Goal: Task Accomplishment & Management: Complete application form

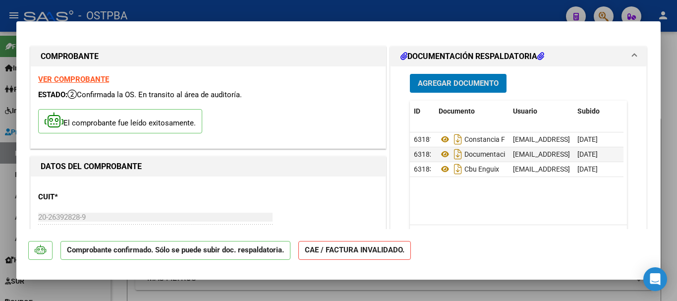
click at [458, 80] on span "Agregar Documento" at bounding box center [458, 83] width 81 height 9
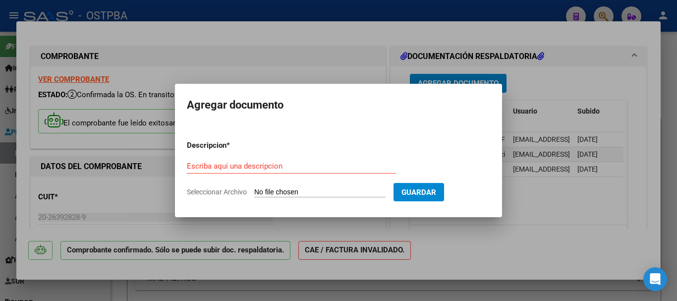
click at [218, 167] on input "Escriba aquí una descripcion" at bounding box center [291, 166] width 209 height 9
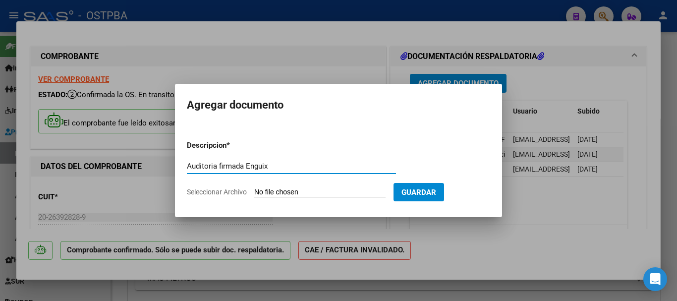
type input "Auditoria firmada Enguix"
click at [282, 192] on input "Seleccionar Archivo" at bounding box center [319, 192] width 131 height 9
type input "C:\fakepath\Auditoria firmada Enguix_20251006_0001.pdf"
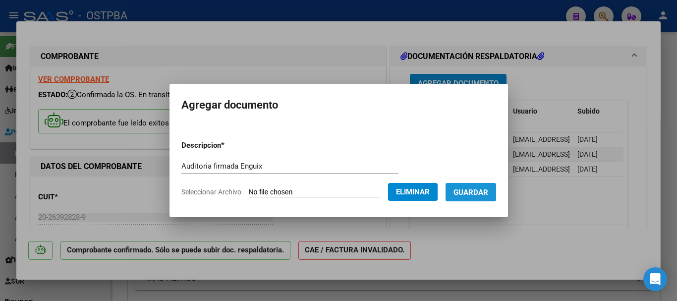
click at [477, 186] on button "Guardar" at bounding box center [470, 192] width 51 height 18
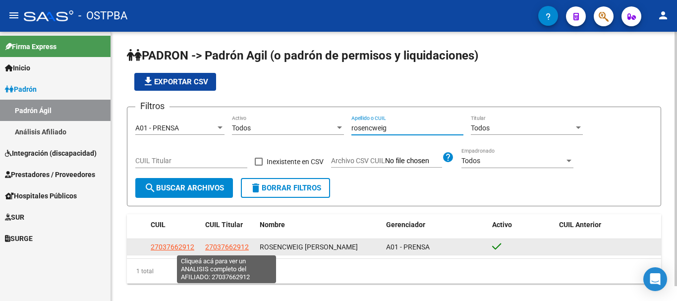
type input "rosencweig"
click at [220, 250] on span "27037662912" at bounding box center [227, 247] width 44 height 8
type textarea "27037662912"
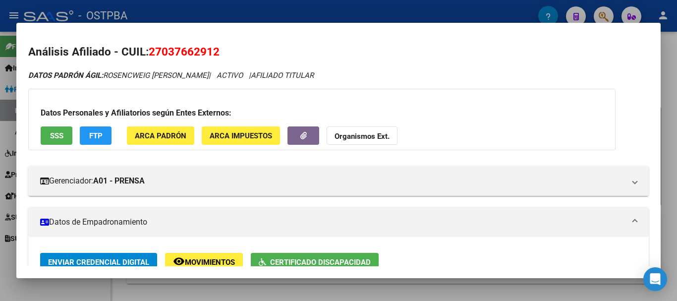
drag, startPoint x: 79, startPoint y: 293, endPoint x: 84, endPoint y: 292, distance: 5.0
click at [81, 293] on div at bounding box center [338, 150] width 677 height 301
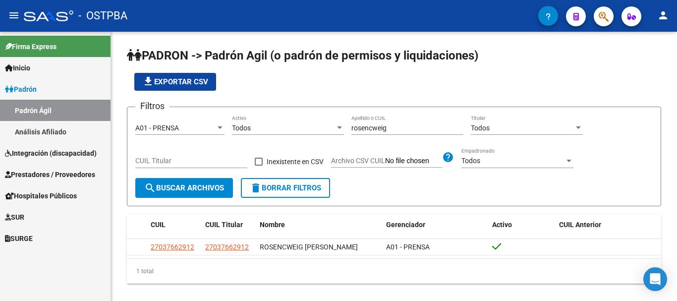
click at [24, 214] on span "SUR" at bounding box center [14, 217] width 19 height 11
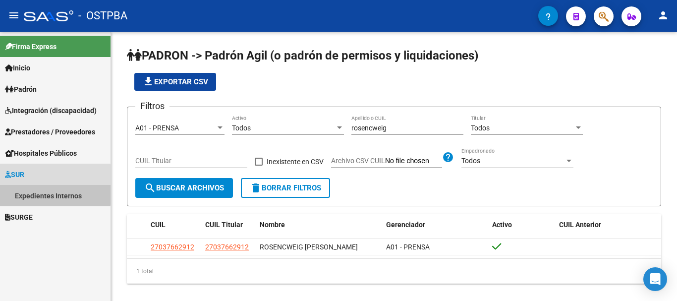
click at [33, 192] on link "Expedientes Internos" at bounding box center [55, 195] width 110 height 21
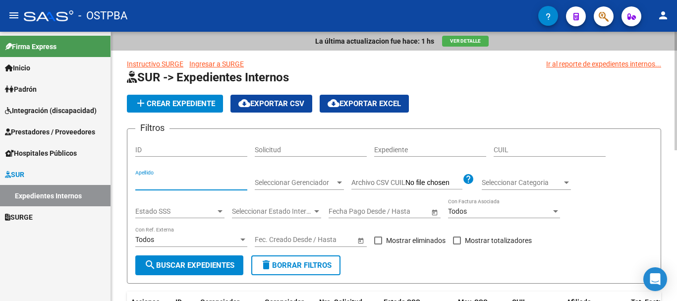
click at [144, 181] on input "Apellido" at bounding box center [191, 182] width 112 height 8
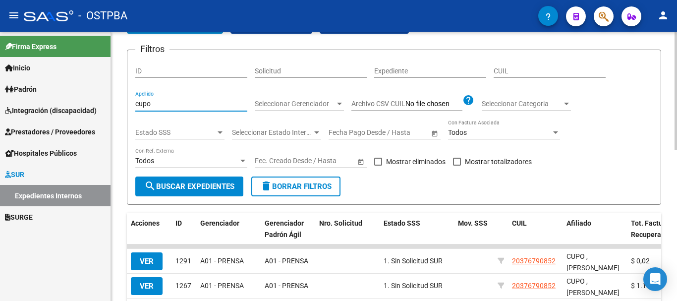
scroll to position [99, 0]
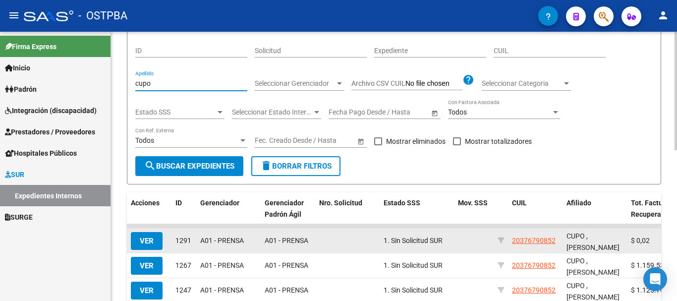
type input "cupo"
click at [146, 240] on span "VER" at bounding box center [147, 240] width 14 height 9
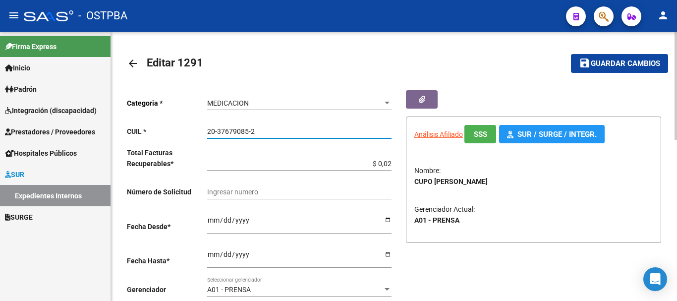
drag, startPoint x: 208, startPoint y: 129, endPoint x: 257, endPoint y: 129, distance: 49.5
click at [257, 129] on input "20-37679085-2" at bounding box center [299, 131] width 184 height 8
click at [132, 66] on mat-icon "arrow_back" at bounding box center [133, 63] width 12 height 12
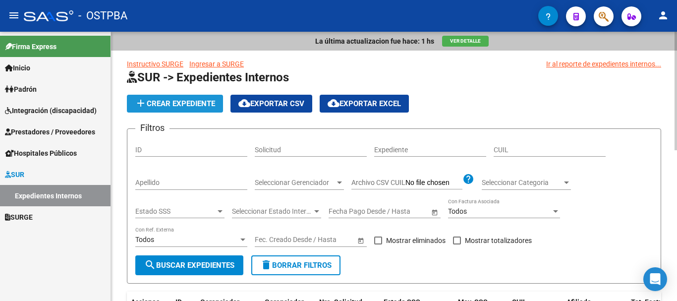
click at [171, 100] on span "add Crear Expediente" at bounding box center [175, 103] width 80 height 9
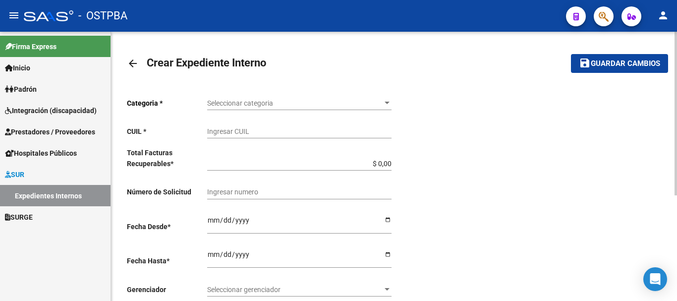
click at [388, 103] on div at bounding box center [386, 103] width 5 height 2
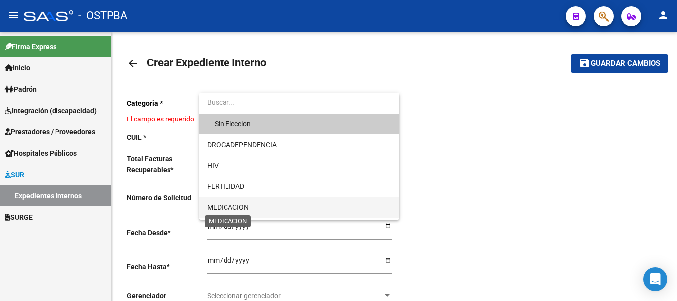
click at [232, 206] on span "MEDICACION" at bounding box center [228, 207] width 42 height 8
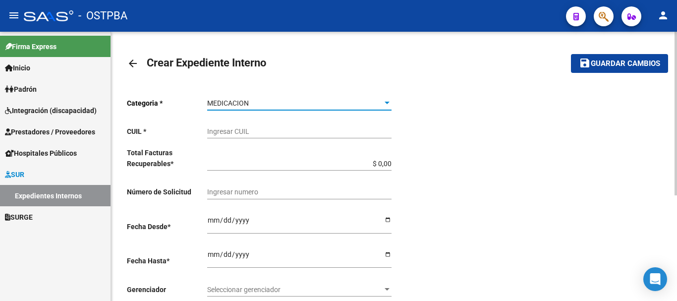
click at [232, 127] on input "Ingresar CUIL" at bounding box center [299, 131] width 184 height 8
paste input "20-37679085-2"
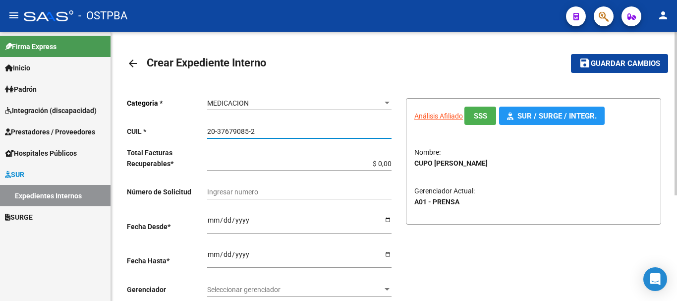
type input "20-37679085-2"
click at [390, 161] on input "$ 0,00" at bounding box center [299, 164] width 184 height 8
type input "$ 0,01"
click at [388, 219] on input "Ingresar desde" at bounding box center [299, 223] width 184 height 15
type input "[DATE]"
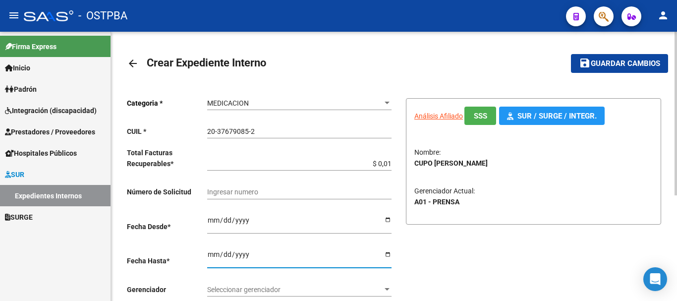
click at [386, 251] on input "Ingresar hasta" at bounding box center [299, 257] width 184 height 15
type input "2025-10-31"
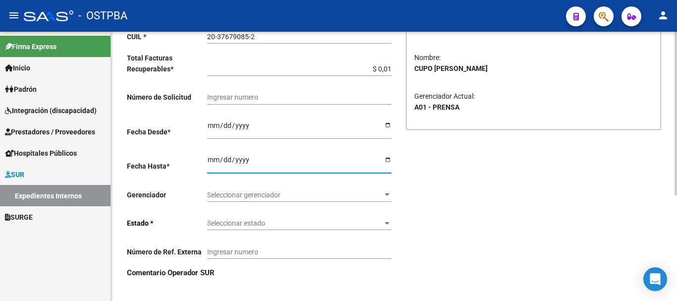
scroll to position [99, 0]
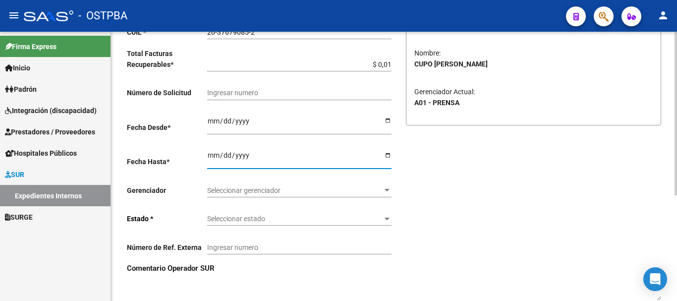
click at [388, 191] on div at bounding box center [386, 190] width 5 height 2
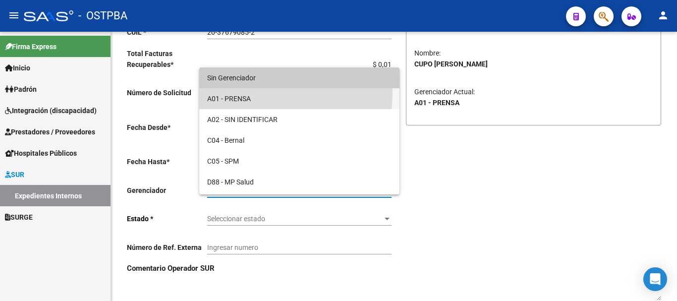
click at [238, 92] on span "A01 - PRENSA" at bounding box center [299, 98] width 184 height 21
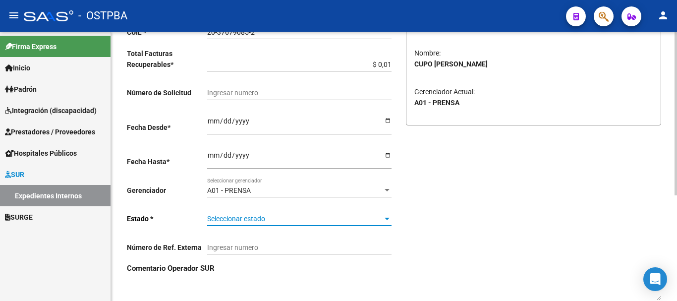
click at [387, 216] on div at bounding box center [387, 219] width 9 height 8
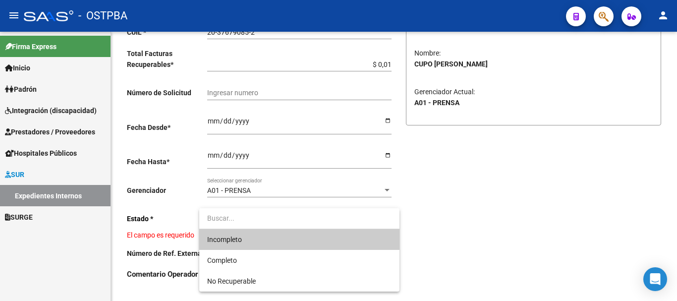
click at [254, 239] on span "Incompleto" at bounding box center [299, 239] width 184 height 21
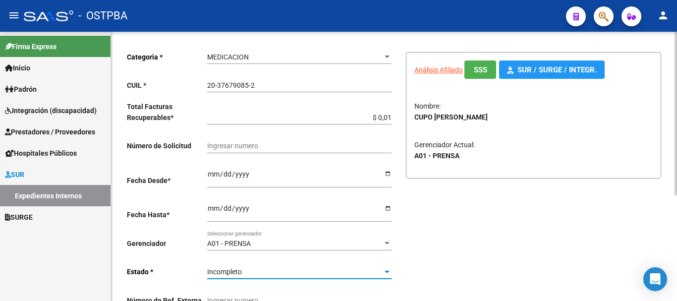
scroll to position [0, 0]
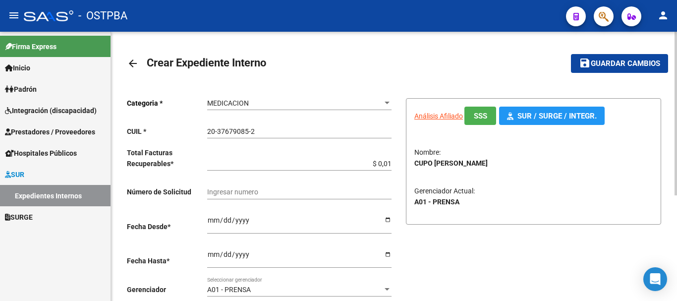
drag, startPoint x: 605, startPoint y: 64, endPoint x: 585, endPoint y: 71, distance: 21.2
click at [601, 64] on span "Guardar cambios" at bounding box center [625, 63] width 69 height 9
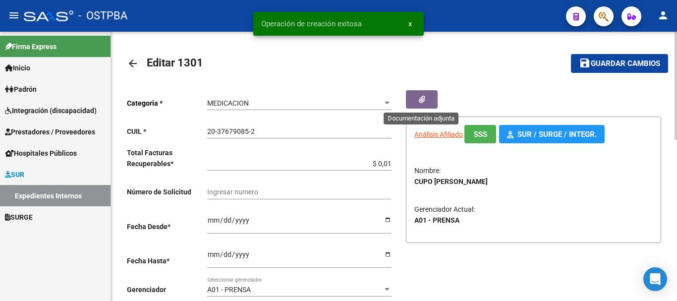
click at [417, 98] on button "button" at bounding box center [422, 99] width 32 height 18
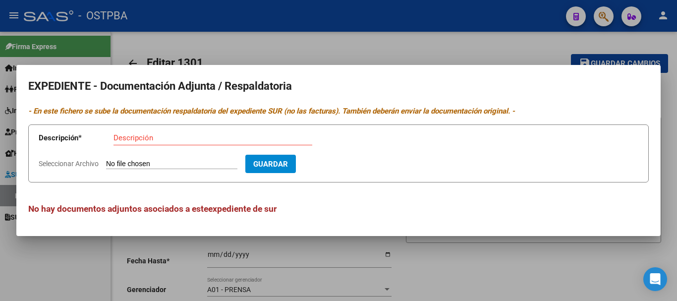
click at [138, 134] on input "Descripción" at bounding box center [212, 137] width 199 height 9
type input "Receta Cupo"
click at [140, 163] on input "Seleccionar Archivo" at bounding box center [171, 164] width 131 height 9
type input "C:\fakepath\Receta Cupo_20251006_0001.pdf"
click at [345, 162] on span "Guardar" at bounding box center [328, 164] width 35 height 9
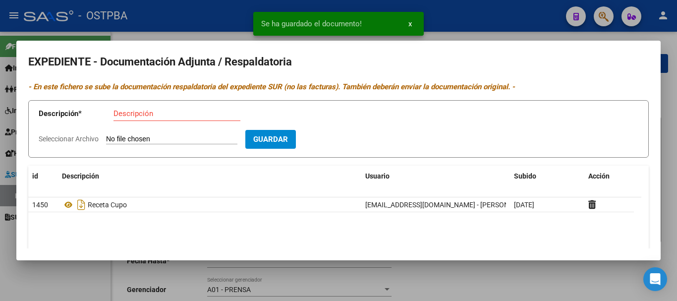
click at [495, 286] on div at bounding box center [338, 150] width 677 height 301
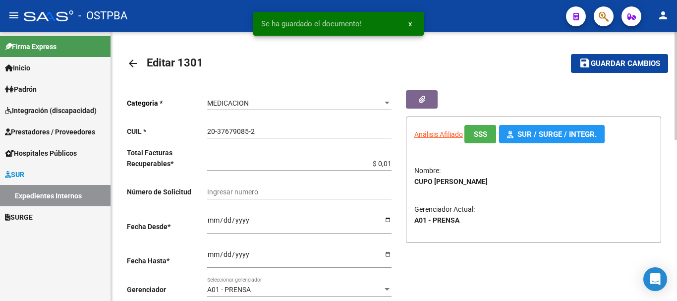
click at [615, 61] on span "Guardar cambios" at bounding box center [625, 63] width 69 height 9
click at [131, 60] on mat-icon "arrow_back" at bounding box center [133, 63] width 12 height 12
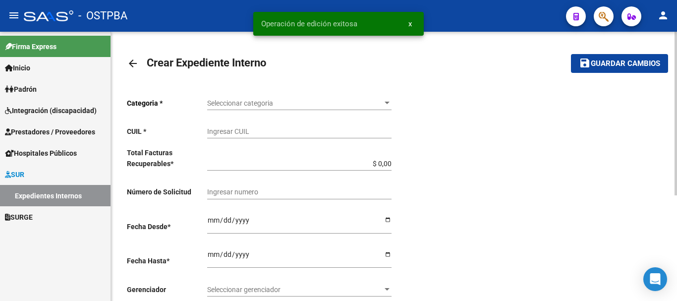
click at [131, 60] on mat-icon "arrow_back" at bounding box center [133, 63] width 12 height 12
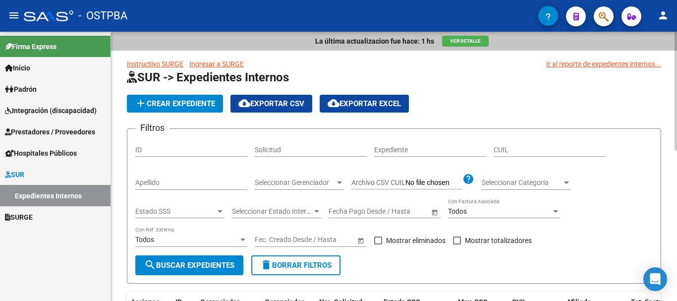
click at [155, 181] on input "Apellido" at bounding box center [191, 182] width 112 height 8
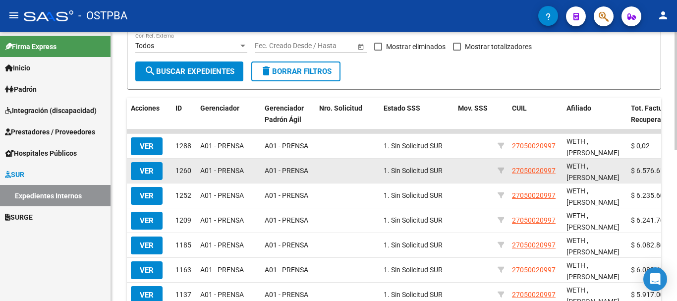
scroll to position [198, 0]
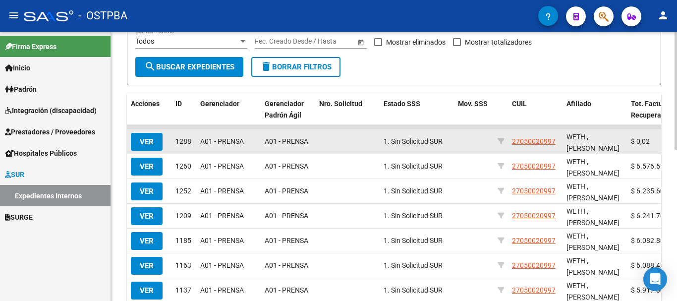
type input "weth"
click at [147, 137] on span "VER" at bounding box center [147, 141] width 14 height 9
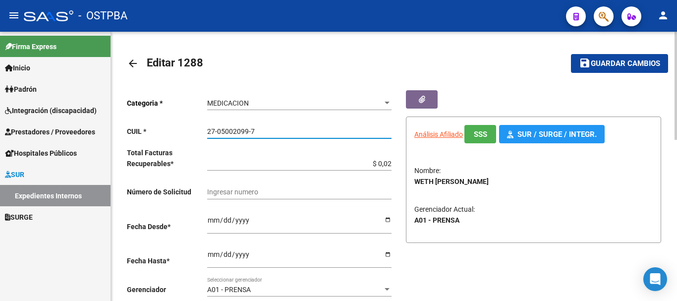
drag, startPoint x: 207, startPoint y: 128, endPoint x: 225, endPoint y: 128, distance: 18.3
click at [263, 128] on input "27-05002099-7" at bounding box center [299, 131] width 184 height 8
click at [132, 60] on mat-icon "arrow_back" at bounding box center [133, 63] width 12 height 12
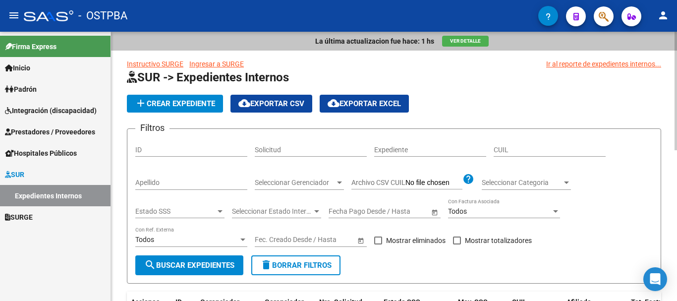
click at [178, 102] on span "add Crear Expediente" at bounding box center [175, 103] width 80 height 9
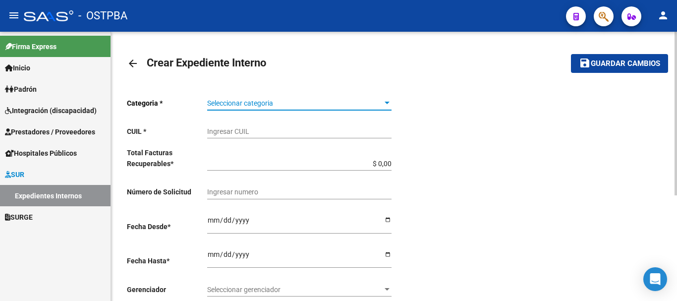
click at [384, 102] on div at bounding box center [386, 103] width 5 height 2
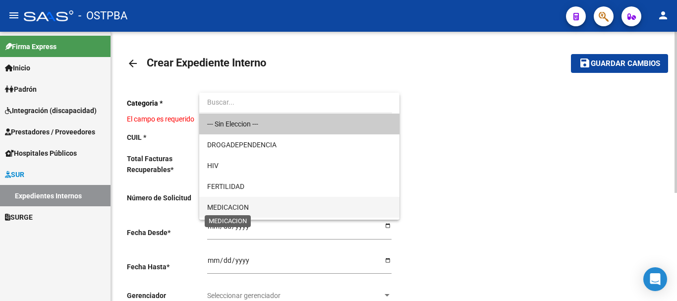
click at [246, 206] on span "MEDICACION" at bounding box center [228, 207] width 42 height 8
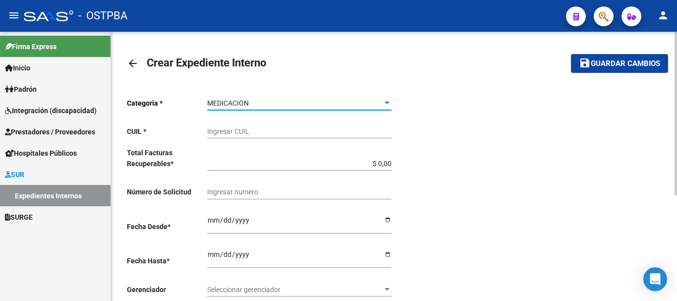
click at [251, 132] on input "Ingresar CUIL" at bounding box center [299, 131] width 184 height 8
paste input "27-05002099-7"
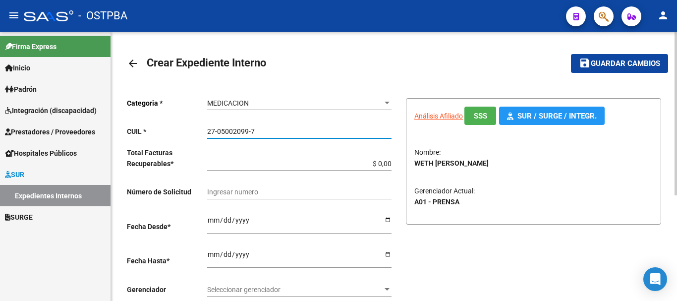
type input "27-05002099-7"
click at [389, 162] on input "$ 0,00" at bounding box center [299, 164] width 184 height 8
type input "$ 0,01"
click at [388, 220] on input "Ingresar desde" at bounding box center [299, 223] width 184 height 15
type input "[DATE]"
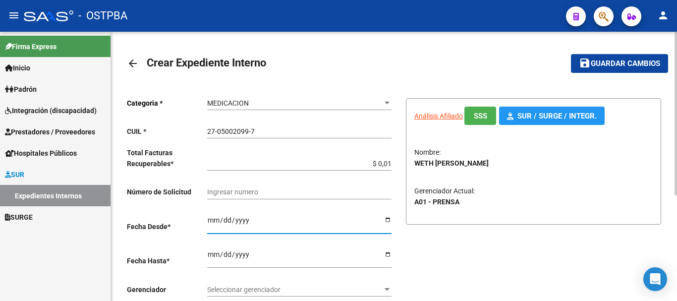
click at [383, 254] on input "Ingresar hasta" at bounding box center [299, 257] width 184 height 15
click at [389, 253] on input "Ingresar hasta" at bounding box center [299, 257] width 184 height 15
type input "2025-10-31"
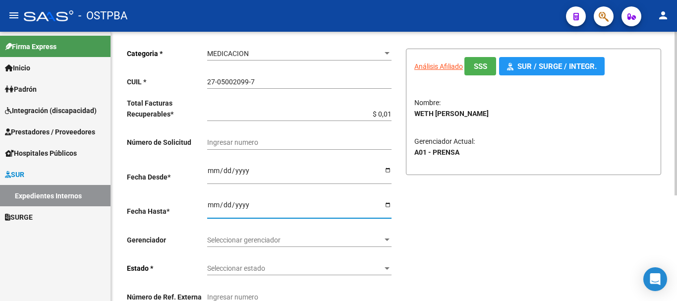
click at [387, 239] on div at bounding box center [386, 239] width 5 height 2
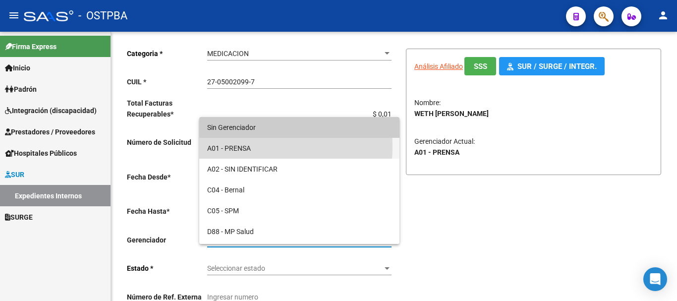
click at [238, 147] on span "A01 - PRENSA" at bounding box center [299, 148] width 184 height 21
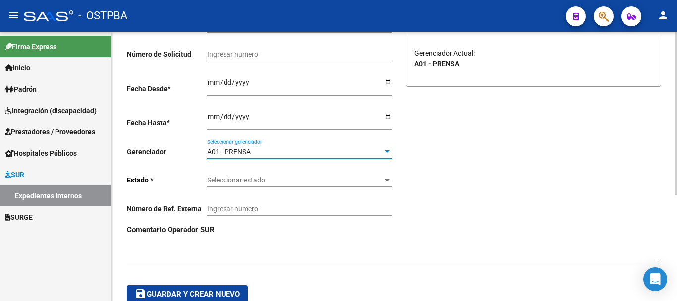
scroll to position [149, 0]
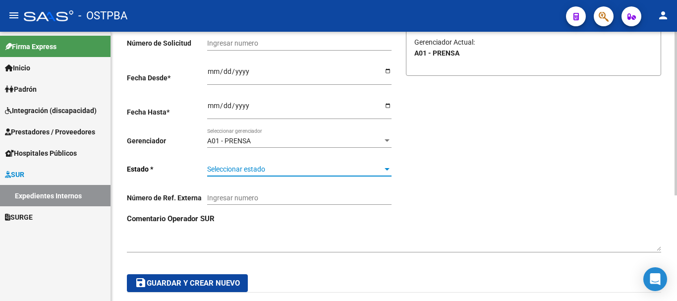
click at [387, 168] on div at bounding box center [386, 169] width 5 height 2
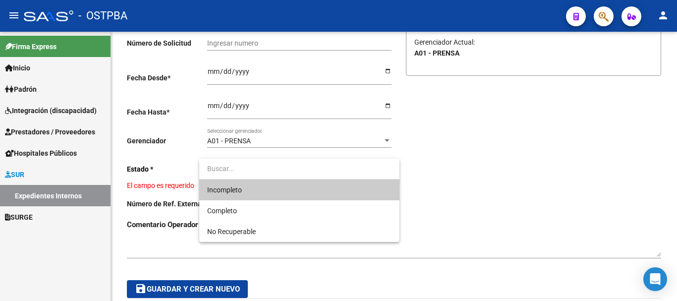
click at [242, 192] on span "Incompleto" at bounding box center [299, 189] width 184 height 21
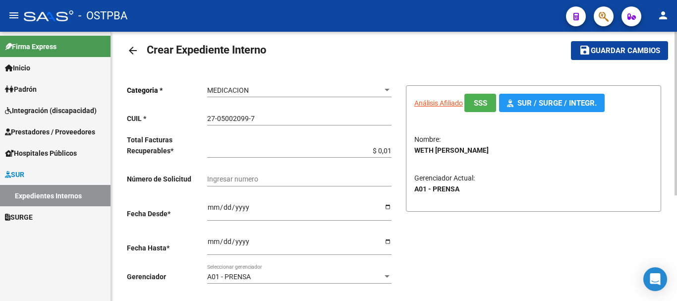
scroll to position [0, 0]
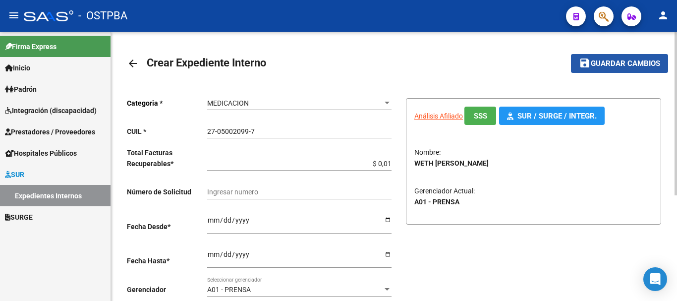
drag, startPoint x: 622, startPoint y: 60, endPoint x: 608, endPoint y: 63, distance: 14.7
click at [621, 60] on span "Guardar cambios" at bounding box center [625, 63] width 69 height 9
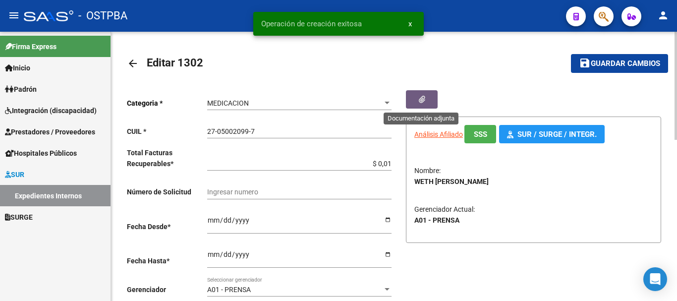
click at [427, 98] on button "button" at bounding box center [422, 99] width 32 height 18
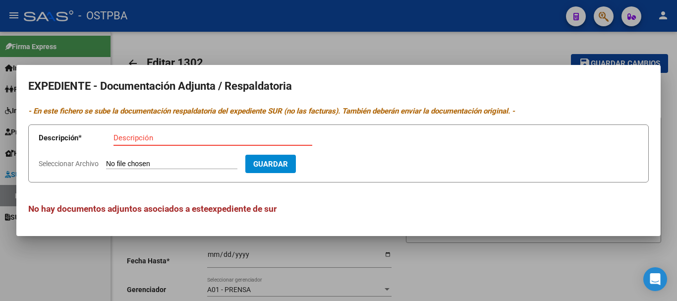
click at [153, 138] on input "Descripción" at bounding box center [212, 137] width 199 height 9
type input "Recetas Weth"
click at [149, 164] on input "Seleccionar Archivo" at bounding box center [171, 164] width 131 height 9
type input "C:\fakepath\Recetas Weth_20251006_0001.pdf"
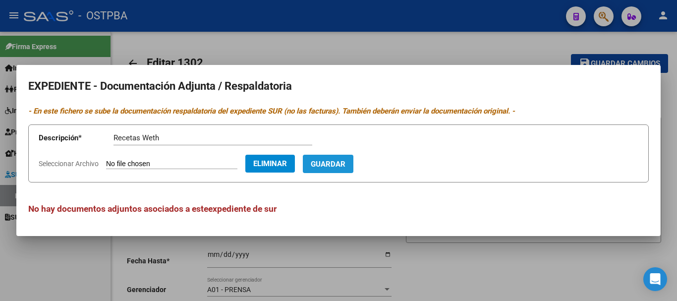
click at [345, 161] on span "Guardar" at bounding box center [328, 164] width 35 height 9
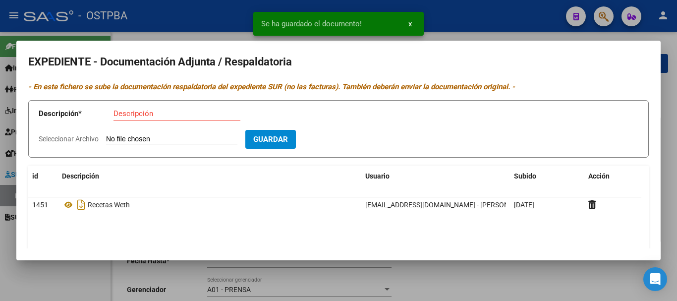
click at [470, 282] on div at bounding box center [338, 150] width 677 height 301
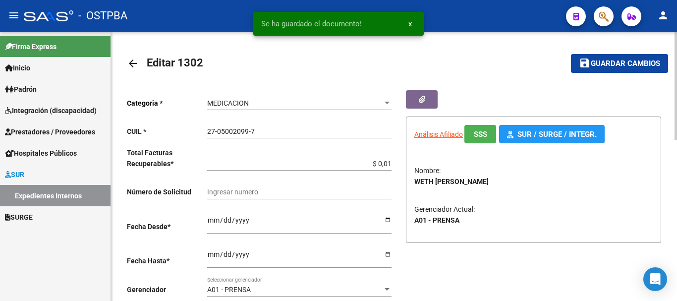
click at [600, 60] on span "Guardar cambios" at bounding box center [625, 63] width 69 height 9
click at [132, 64] on mat-icon "arrow_back" at bounding box center [133, 63] width 12 height 12
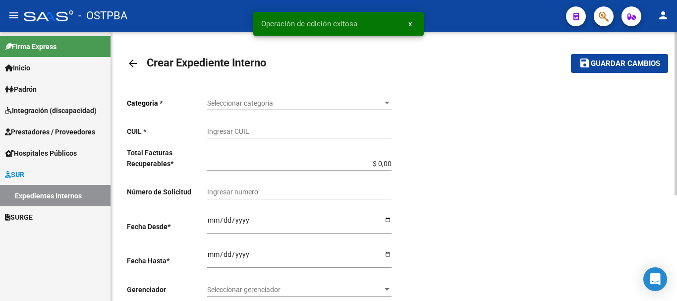
click at [132, 64] on mat-icon "arrow_back" at bounding box center [133, 63] width 12 height 12
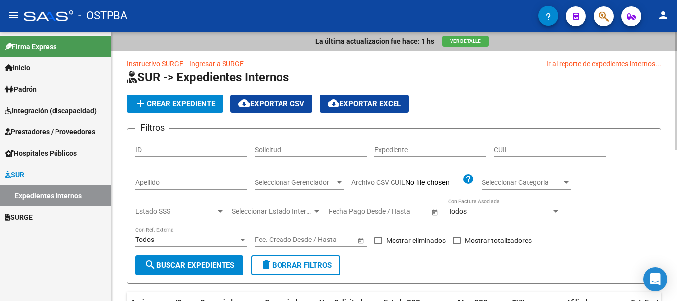
click at [162, 185] on input "Apellido" at bounding box center [191, 182] width 112 height 8
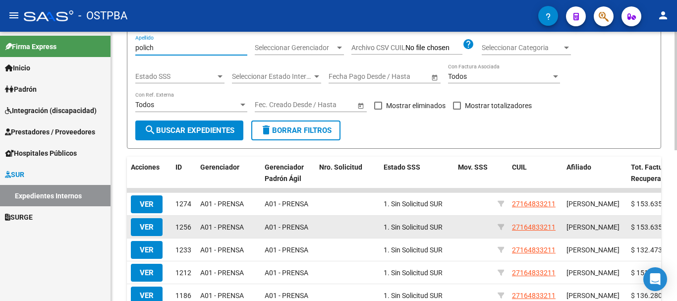
scroll to position [149, 0]
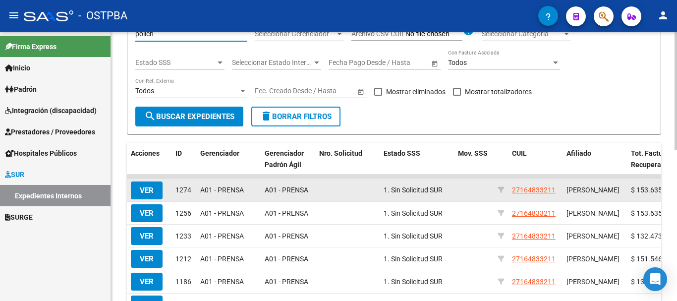
type input "polich"
click at [144, 190] on span "VER" at bounding box center [147, 190] width 14 height 9
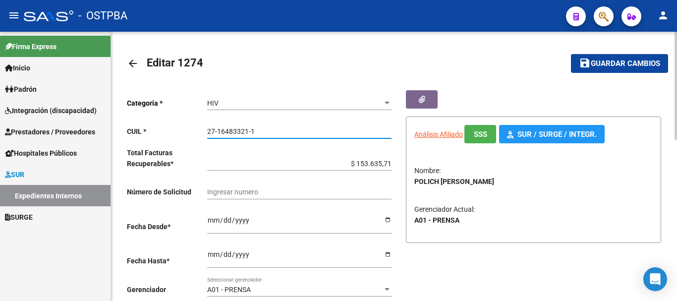
drag, startPoint x: 210, startPoint y: 132, endPoint x: 258, endPoint y: 130, distance: 47.6
click at [258, 130] on input "27-16483321-1" at bounding box center [299, 131] width 184 height 8
click at [130, 63] on mat-icon "arrow_back" at bounding box center [133, 63] width 12 height 12
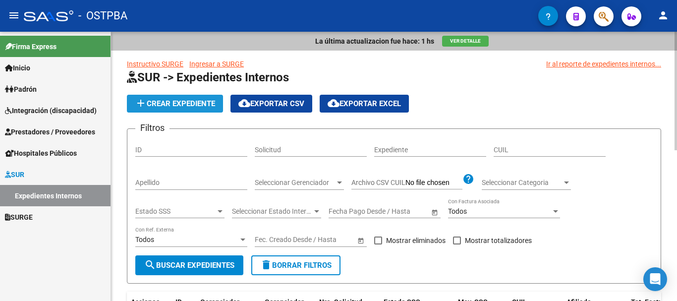
click at [181, 95] on button "add Crear Expediente" at bounding box center [175, 104] width 96 height 18
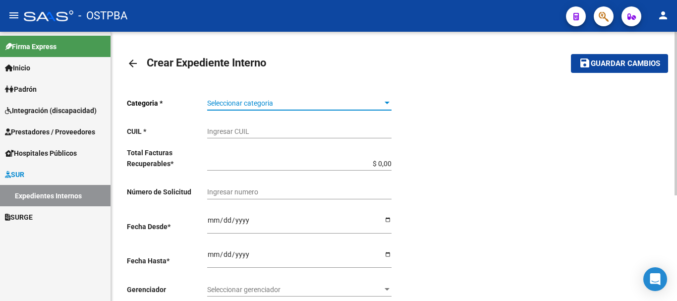
click at [386, 102] on div at bounding box center [386, 103] width 5 height 2
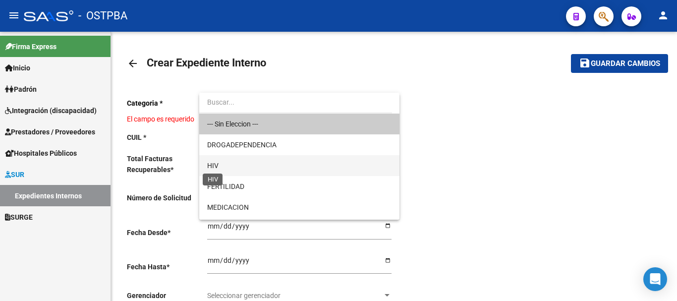
click at [210, 164] on span "HIV" at bounding box center [212, 166] width 11 height 8
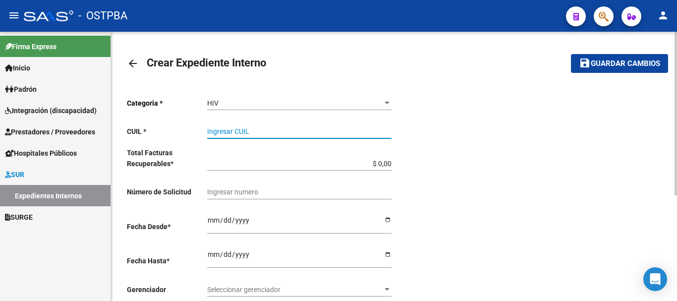
click at [228, 132] on input "Ingresar CUIL" at bounding box center [299, 131] width 184 height 8
paste input "27-16483321-1"
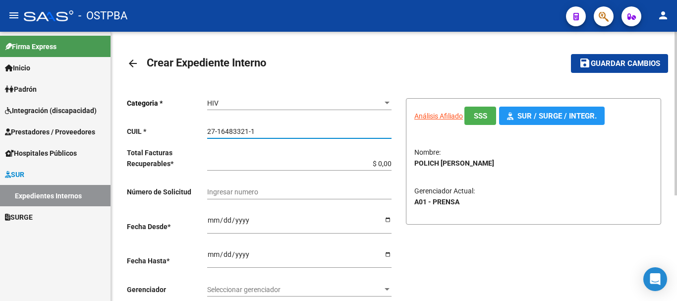
type input "27-16483321-1"
click at [389, 160] on input "$ 0,00" at bounding box center [299, 164] width 184 height 8
type input "$ 0,01"
click at [387, 219] on input "Ingresar desde" at bounding box center [299, 223] width 184 height 15
type input "[DATE]"
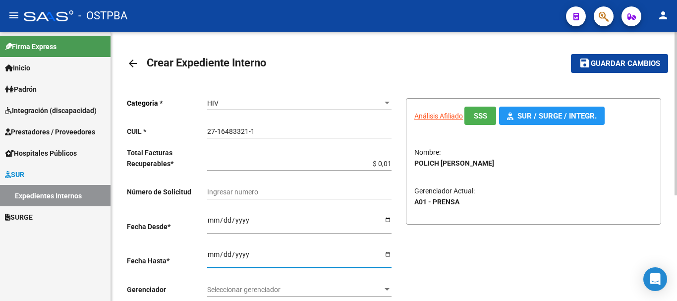
click at [388, 253] on input "Ingresar hasta" at bounding box center [299, 257] width 184 height 15
type input "2025-10-31"
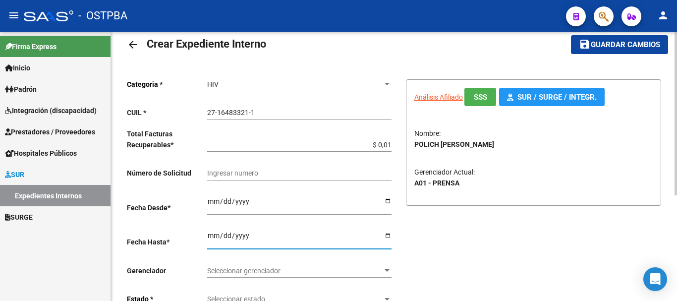
scroll to position [50, 0]
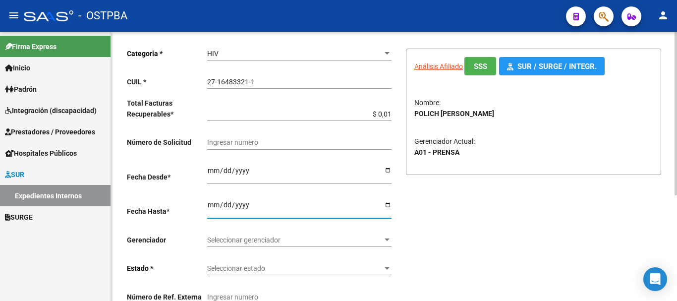
click at [386, 239] on div at bounding box center [386, 239] width 5 height 2
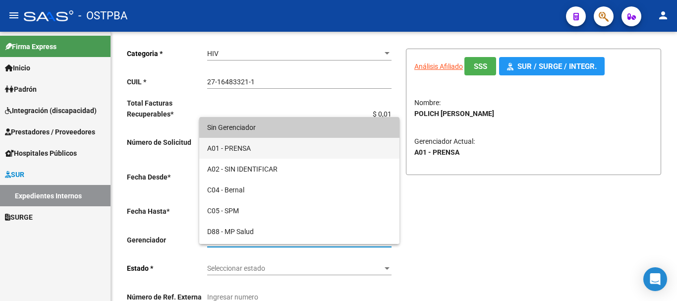
click at [239, 146] on span "A01 - PRENSA" at bounding box center [299, 148] width 184 height 21
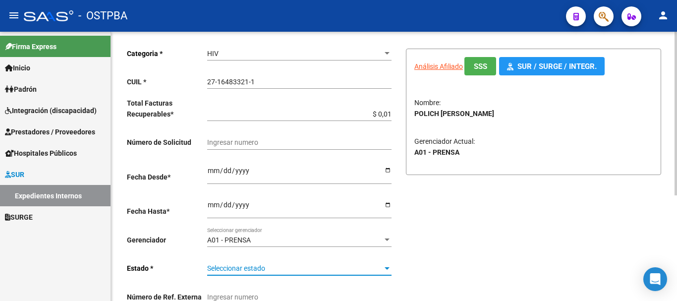
click at [386, 266] on div at bounding box center [387, 268] width 9 height 8
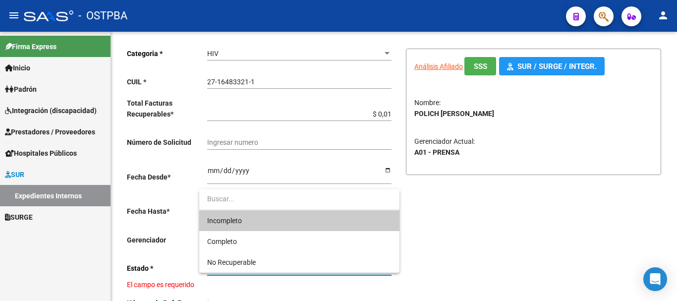
click at [291, 219] on span "Incompleto" at bounding box center [299, 220] width 184 height 21
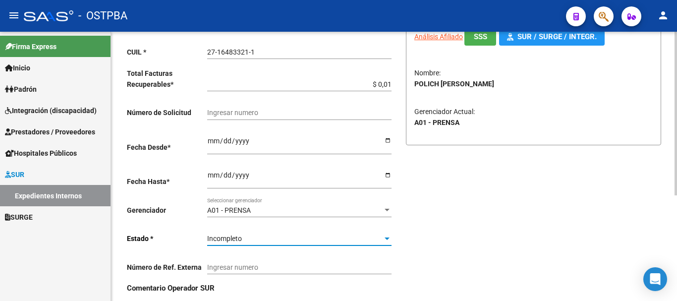
scroll to position [0, 0]
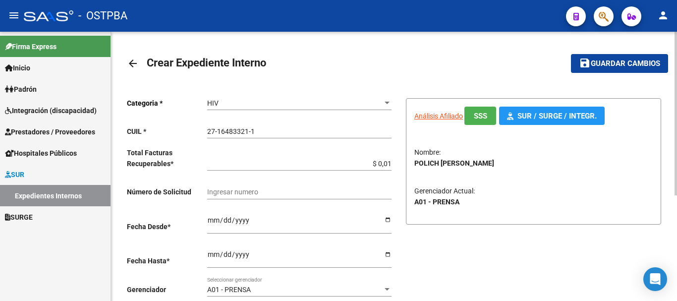
click at [609, 61] on span "Guardar cambios" at bounding box center [625, 63] width 69 height 9
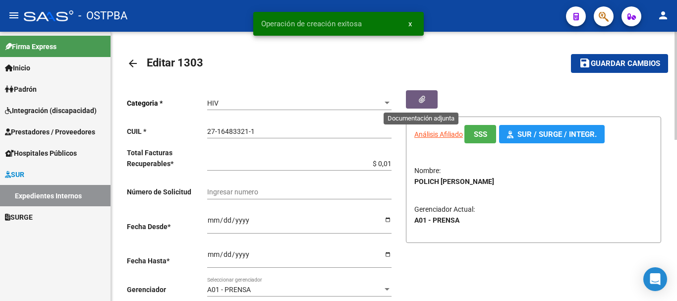
click at [429, 99] on button "button" at bounding box center [422, 99] width 32 height 18
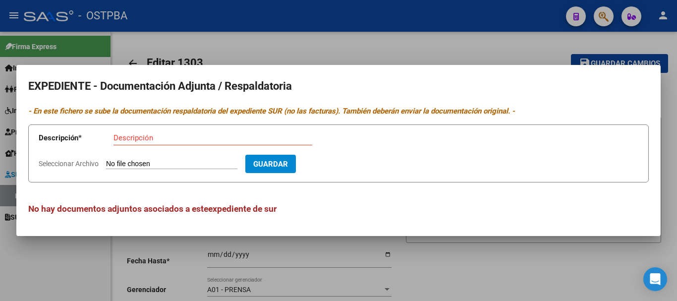
click at [138, 137] on input "Descripción" at bounding box center [212, 137] width 199 height 9
type input "Receta F-ANPO"
click at [153, 164] on input "Seleccionar Archivo" at bounding box center [171, 164] width 131 height 9
type input "C:\fakepath\Receta F-ANPO_20251006_0001.pdf"
click at [350, 158] on button "Guardar" at bounding box center [328, 164] width 51 height 18
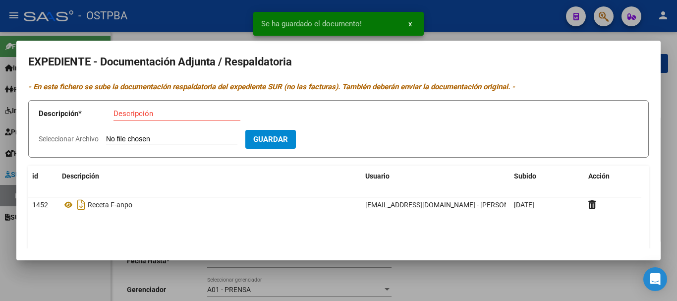
click at [472, 285] on div at bounding box center [338, 150] width 677 height 301
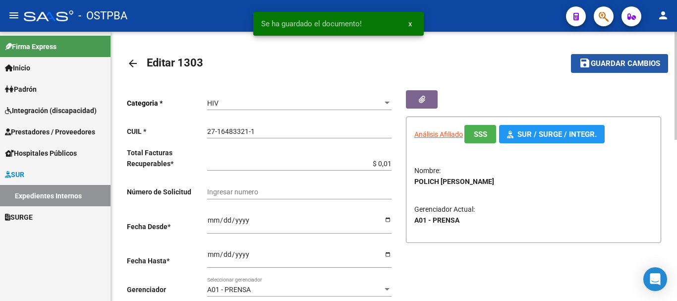
drag, startPoint x: 600, startPoint y: 64, endPoint x: 594, endPoint y: 64, distance: 5.9
click at [598, 64] on span "Guardar cambios" at bounding box center [625, 63] width 69 height 9
click at [132, 62] on mat-icon "arrow_back" at bounding box center [133, 63] width 12 height 12
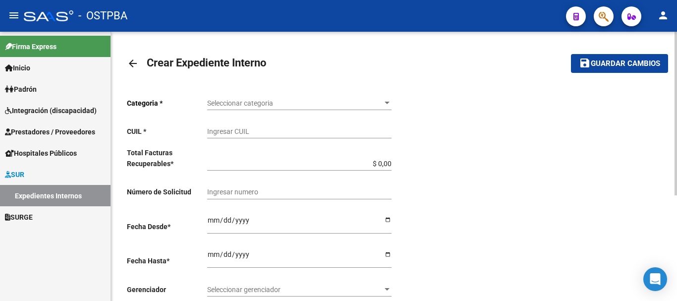
click at [133, 59] on mat-icon "arrow_back" at bounding box center [133, 63] width 12 height 12
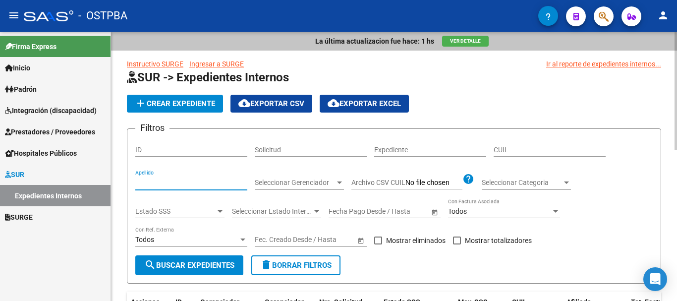
click at [163, 185] on input "Apellido" at bounding box center [191, 182] width 112 height 8
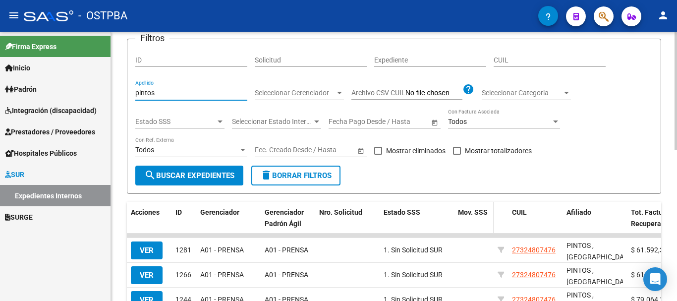
scroll to position [99, 0]
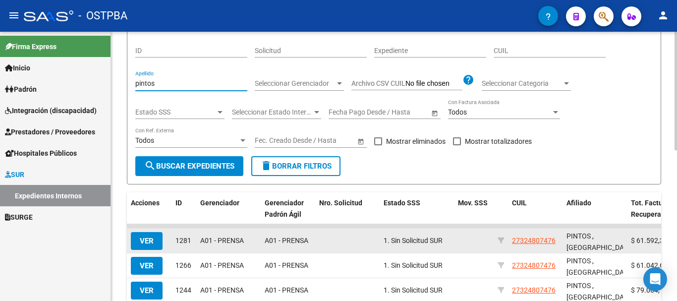
type input "pintos"
click at [146, 235] on button "VER" at bounding box center [147, 241] width 32 height 18
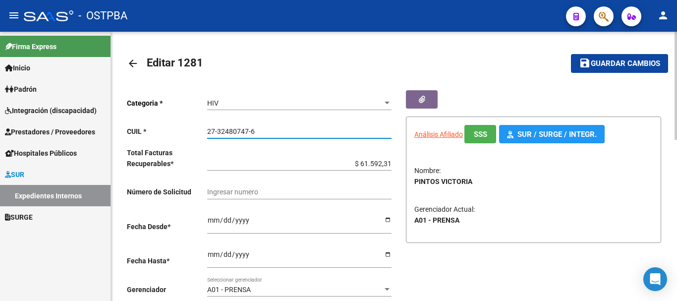
drag, startPoint x: 208, startPoint y: 131, endPoint x: 244, endPoint y: 132, distance: 36.7
click at [256, 136] on div "27-32480747-6 Ingresar CUIL" at bounding box center [299, 128] width 184 height 20
click at [130, 64] on mat-icon "arrow_back" at bounding box center [133, 63] width 12 height 12
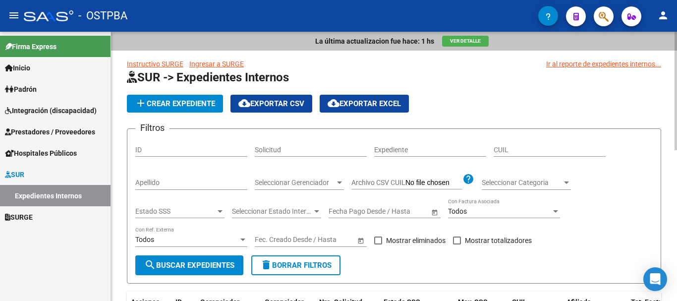
click at [162, 103] on span "add Crear Expediente" at bounding box center [175, 103] width 80 height 9
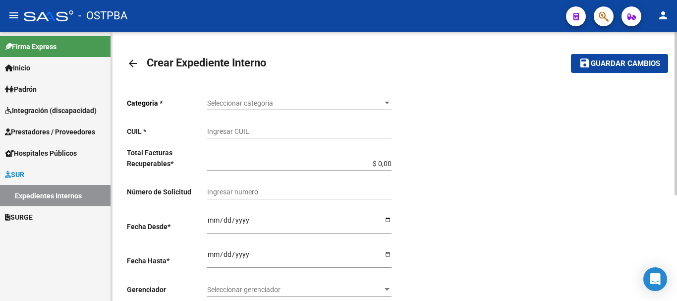
click at [386, 102] on div at bounding box center [386, 103] width 5 height 2
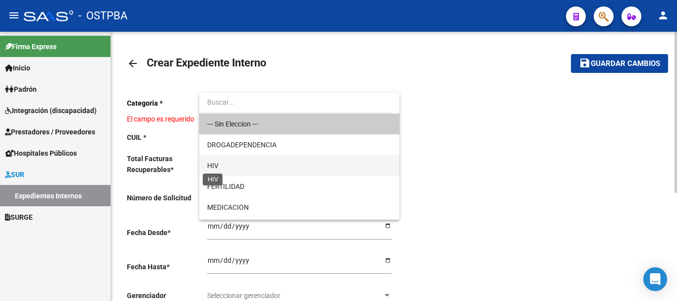
click at [215, 164] on span "HIV" at bounding box center [212, 166] width 11 height 8
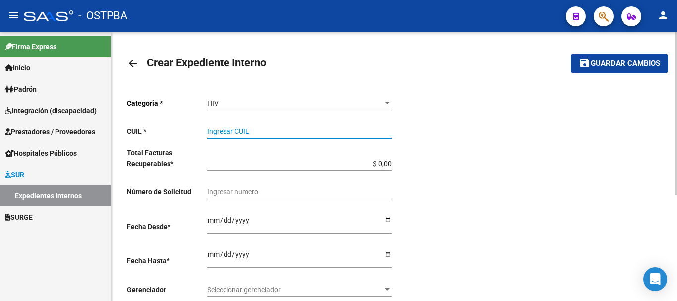
click at [216, 130] on input "Ingresar CUIL" at bounding box center [299, 131] width 184 height 8
paste input "27-32480747-6"
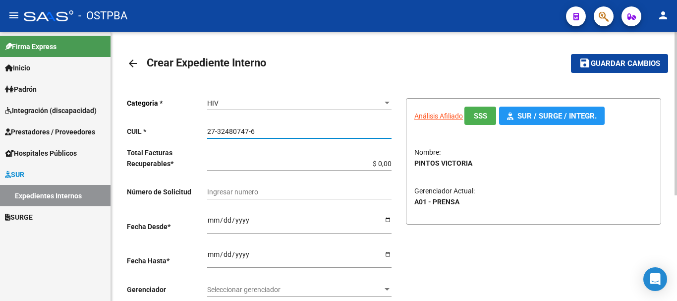
type input "27-32480747-6"
click at [392, 160] on div "Categoria * HIV Seleccionar categoria CUIL * 27-32480747-6 Ingresar CUIL Total …" at bounding box center [260, 226] width 267 height 272
type input "$ 0,01"
click at [389, 219] on input "Ingresar desde" at bounding box center [299, 223] width 184 height 15
type input "[DATE]"
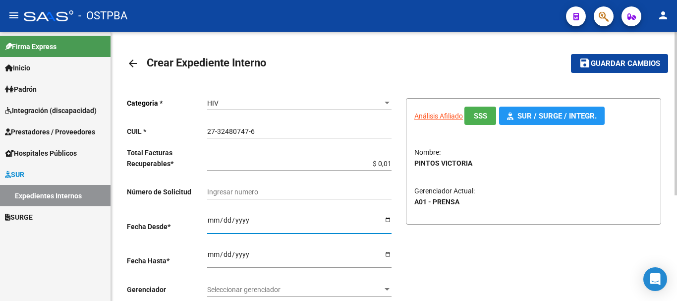
click at [388, 252] on input "Ingresar hasta" at bounding box center [299, 257] width 184 height 15
type input "2025-10-31"
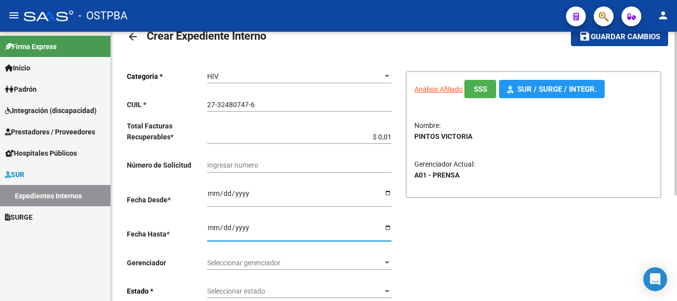
scroll to position [50, 0]
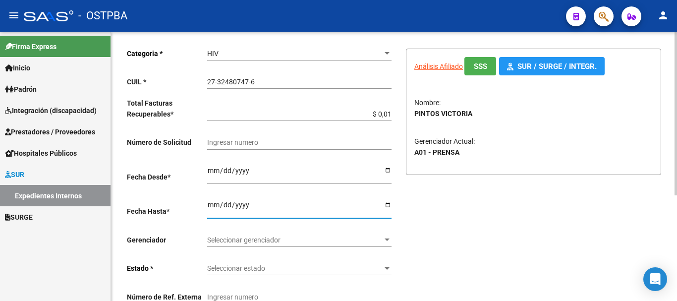
click at [386, 240] on div at bounding box center [386, 239] width 5 height 2
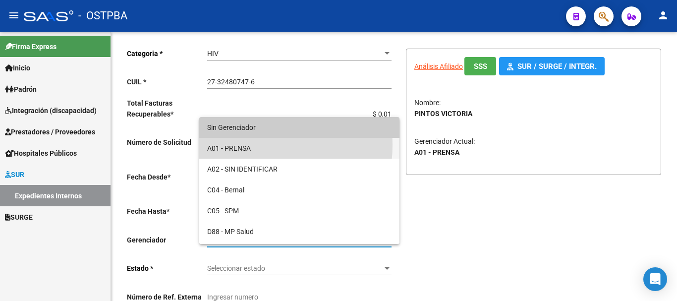
click at [234, 145] on span "A01 - PRENSA" at bounding box center [299, 148] width 184 height 21
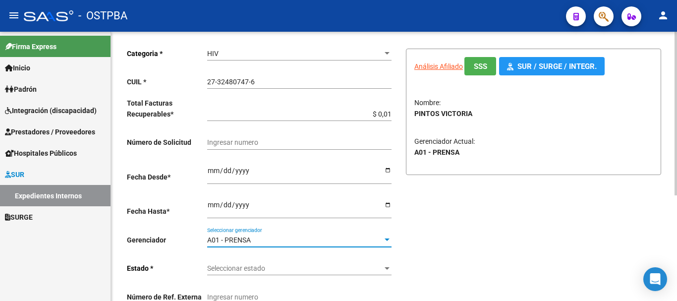
click at [384, 269] on div at bounding box center [386, 268] width 5 height 2
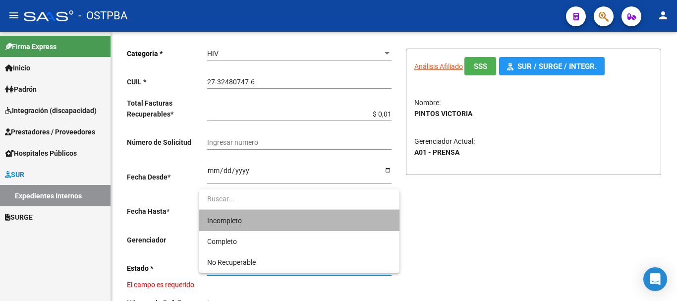
click at [246, 222] on span "Incompleto" at bounding box center [299, 220] width 184 height 21
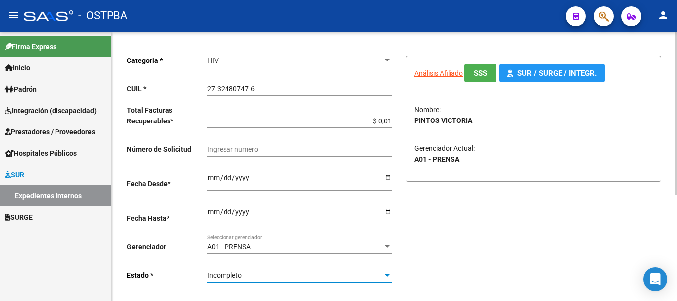
scroll to position [0, 0]
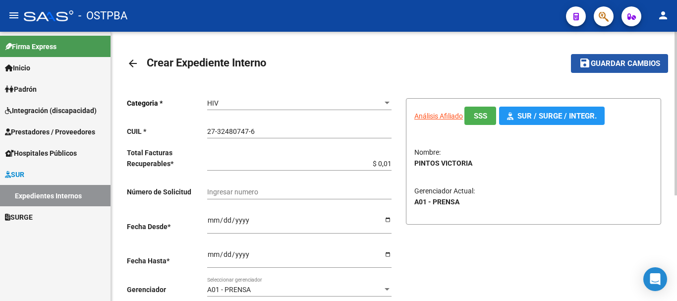
click at [623, 62] on span "Guardar cambios" at bounding box center [625, 63] width 69 height 9
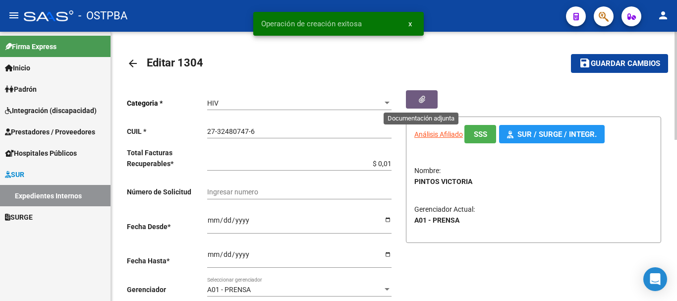
click at [419, 95] on span "button" at bounding box center [422, 99] width 6 height 9
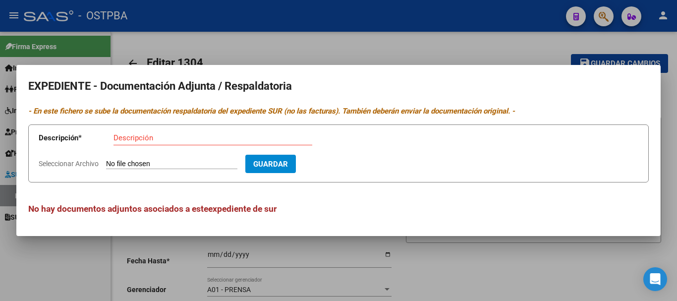
click at [130, 137] on input "Descripción" at bounding box center [212, 137] width 199 height 9
type input "Receta F-VIPI"
click at [139, 160] on input "Seleccionar Archivo" at bounding box center [171, 164] width 131 height 9
type input "C:\fakepath\Receta F-VIPI_20251006_0001.pdf"
click at [341, 161] on span "Guardar" at bounding box center [328, 164] width 35 height 9
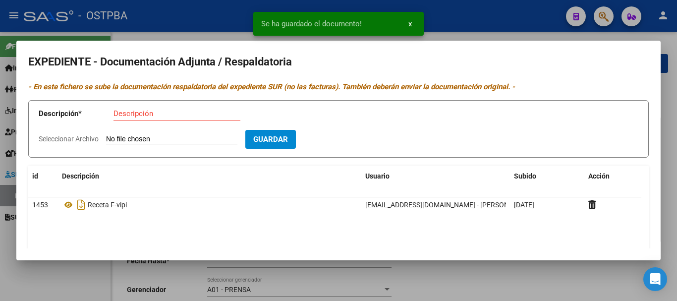
click at [541, 281] on div at bounding box center [338, 150] width 677 height 301
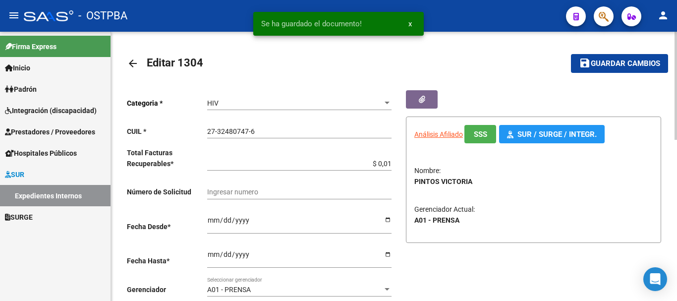
click at [604, 61] on span "Guardar cambios" at bounding box center [625, 63] width 69 height 9
click at [133, 64] on mat-icon "arrow_back" at bounding box center [133, 63] width 12 height 12
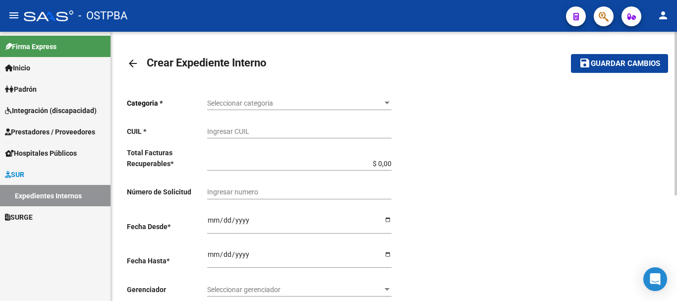
click at [134, 63] on mat-icon "arrow_back" at bounding box center [133, 63] width 12 height 12
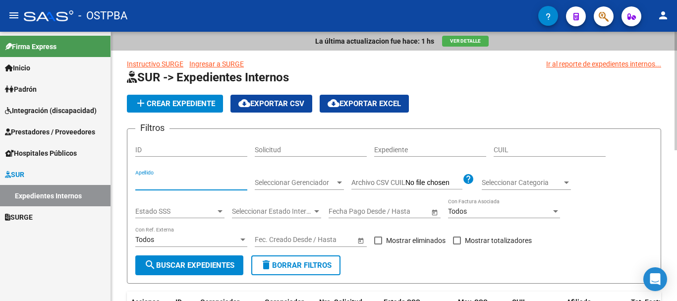
click at [152, 179] on input "Apellido" at bounding box center [191, 182] width 112 height 8
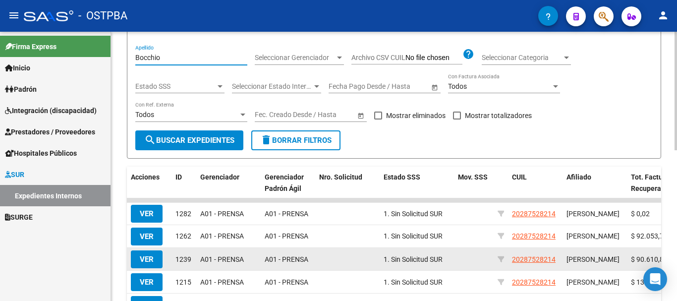
scroll to position [149, 0]
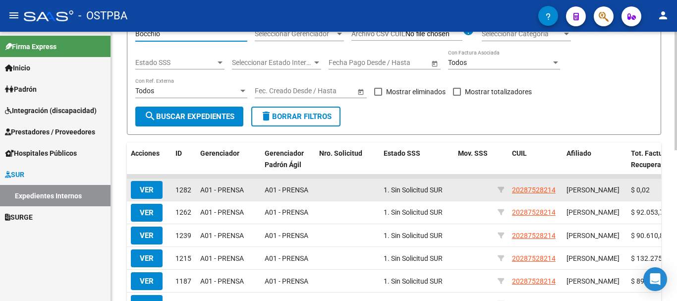
type input "Bocchio"
click at [147, 189] on span "VER" at bounding box center [147, 189] width 14 height 9
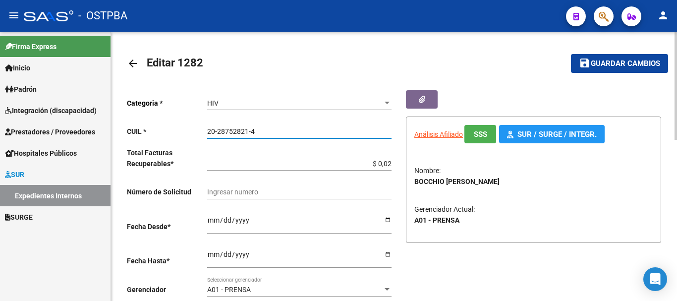
drag, startPoint x: 208, startPoint y: 130, endPoint x: 231, endPoint y: 130, distance: 23.8
click at [263, 130] on input "20-28752821-4" at bounding box center [299, 131] width 184 height 8
click at [132, 64] on mat-icon "arrow_back" at bounding box center [133, 63] width 12 height 12
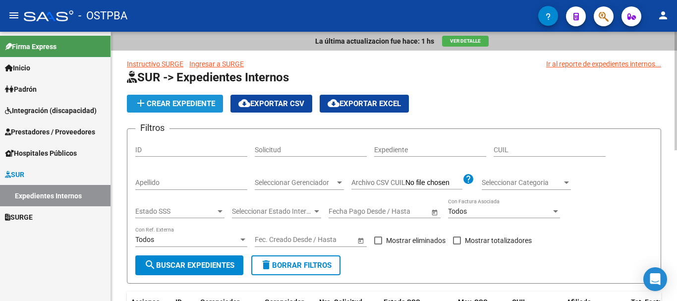
click at [180, 104] on span "add Crear Expediente" at bounding box center [175, 103] width 80 height 9
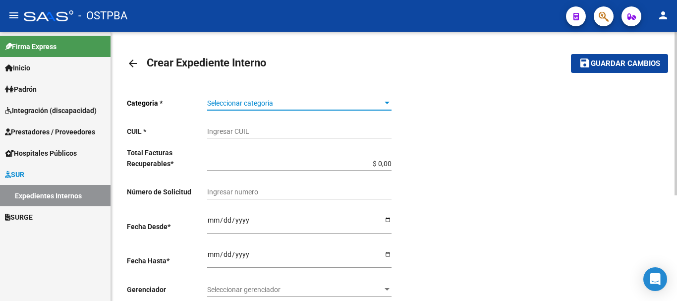
click at [385, 104] on div at bounding box center [386, 103] width 5 height 2
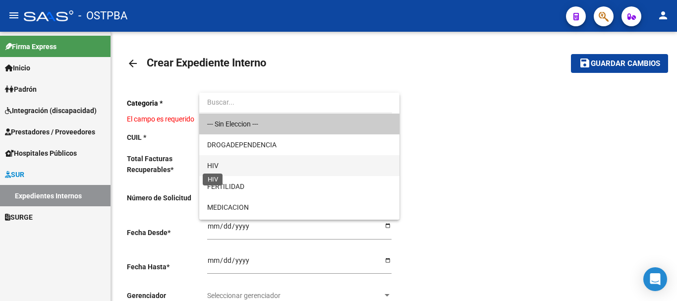
click at [210, 165] on span "HIV" at bounding box center [212, 166] width 11 height 8
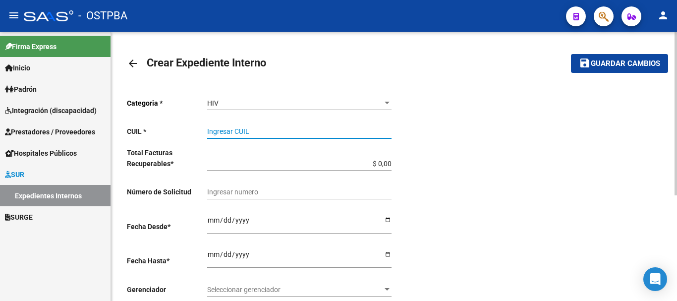
click at [231, 134] on input "Ingresar CUIL" at bounding box center [299, 131] width 184 height 8
paste input "20-28752821-4"
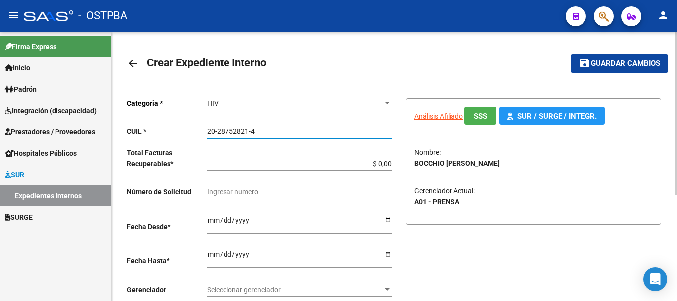
type input "20-28752821-4"
click at [391, 162] on input "$ 0,00" at bounding box center [299, 164] width 184 height 8
type input "$ 0,01"
click at [387, 218] on input "Ingresar desde" at bounding box center [299, 223] width 184 height 15
type input "[DATE]"
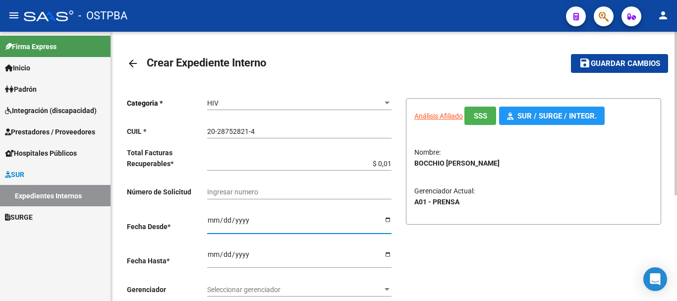
click at [387, 253] on input "Ingresar hasta" at bounding box center [299, 257] width 184 height 15
type input "2025-10-31"
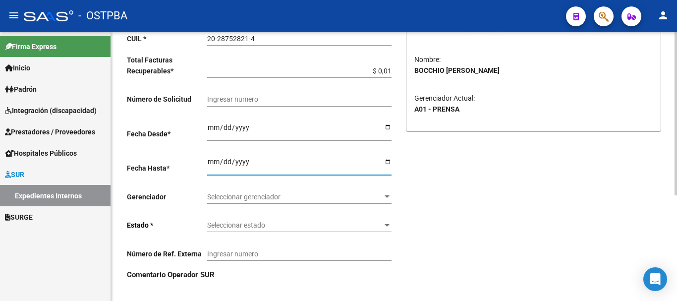
scroll to position [99, 0]
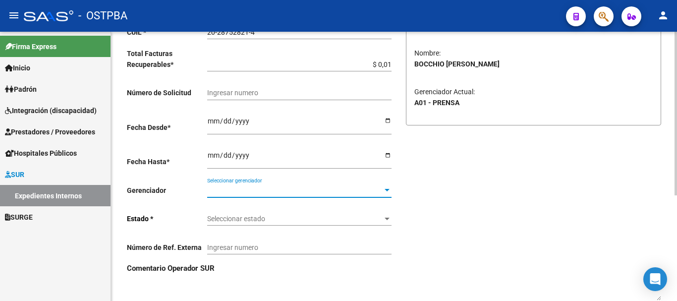
click at [383, 187] on div at bounding box center [387, 190] width 9 height 8
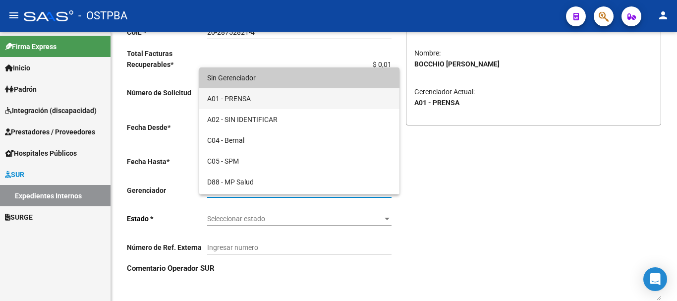
click at [231, 96] on span "A01 - PRENSA" at bounding box center [299, 98] width 184 height 21
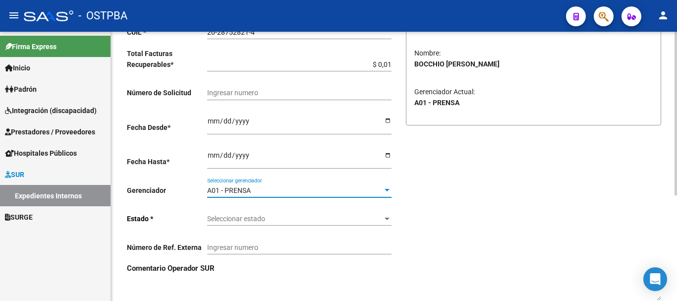
click at [388, 219] on div at bounding box center [386, 219] width 5 height 2
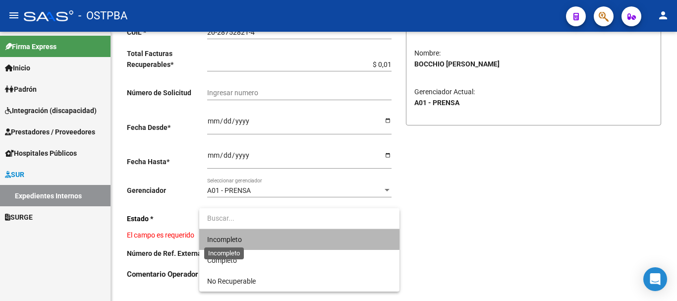
click at [233, 243] on span "Incompleto" at bounding box center [224, 239] width 35 height 8
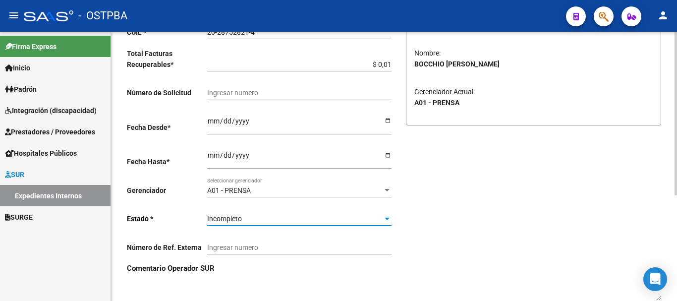
scroll to position [0, 0]
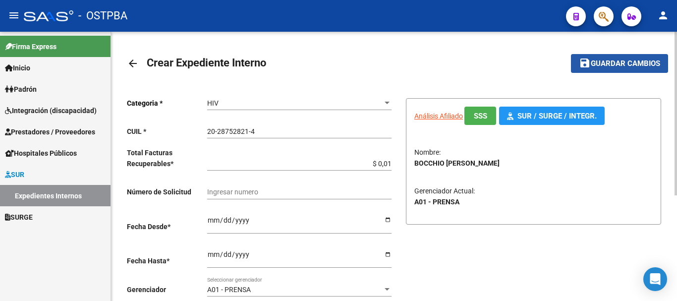
click at [610, 61] on span "Guardar cambios" at bounding box center [625, 63] width 69 height 9
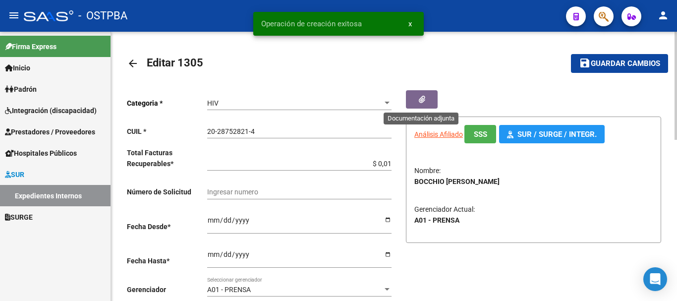
click at [425, 100] on icon "button" at bounding box center [422, 99] width 6 height 7
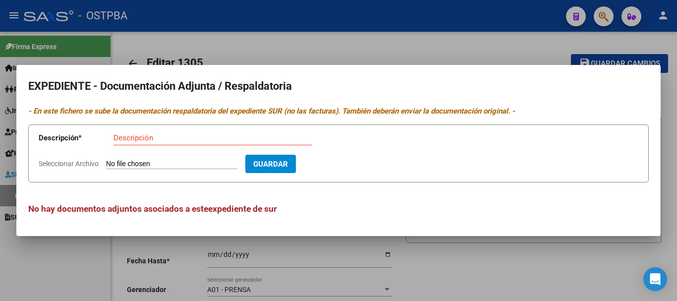
click at [129, 140] on input "Descripción" at bounding box center [212, 137] width 199 height 9
type input "Receta M-DIBO"
click at [179, 163] on input "Seleccionar Archivo" at bounding box center [171, 164] width 131 height 9
type input "C:\fakepath\Receta M-DIBO_20251006_0001.pdf"
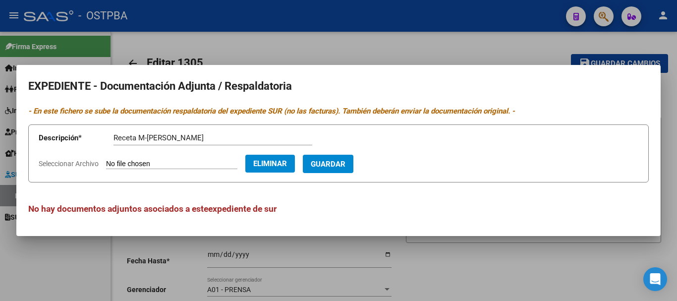
click at [345, 163] on span "Guardar" at bounding box center [328, 164] width 35 height 9
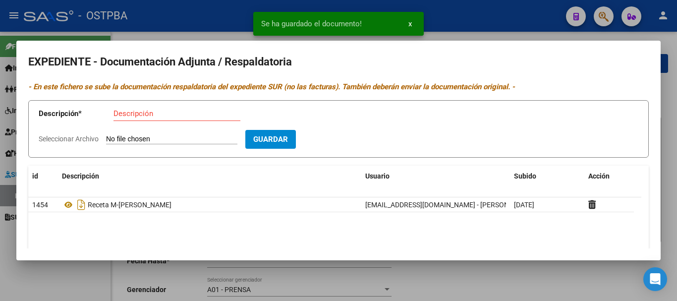
click at [517, 281] on div at bounding box center [338, 150] width 677 height 301
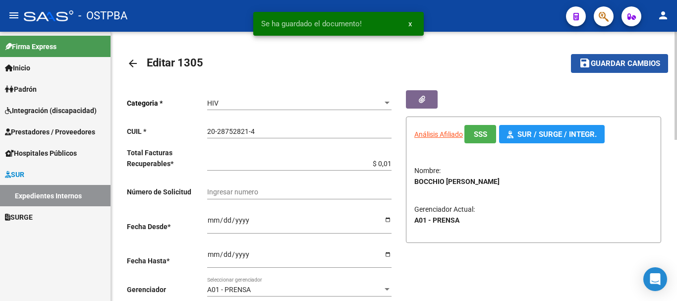
click at [606, 63] on span "Guardar cambios" at bounding box center [625, 63] width 69 height 9
click at [131, 64] on mat-icon "arrow_back" at bounding box center [133, 63] width 12 height 12
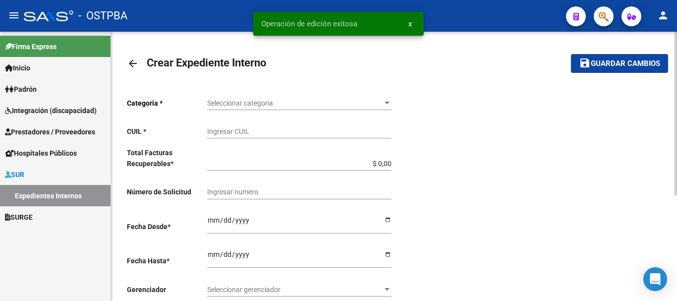
click at [132, 61] on mat-icon "arrow_back" at bounding box center [133, 63] width 12 height 12
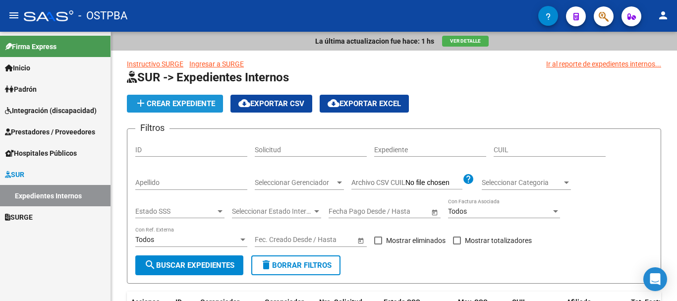
drag, startPoint x: 175, startPoint y: 101, endPoint x: 180, endPoint y: 101, distance: 5.0
click at [176, 101] on span "add Crear Expediente" at bounding box center [175, 103] width 80 height 9
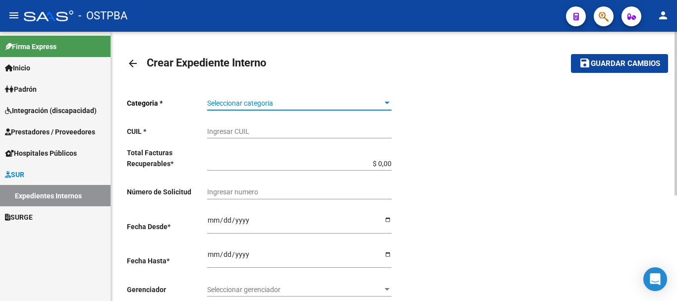
click at [386, 101] on div at bounding box center [387, 103] width 9 height 8
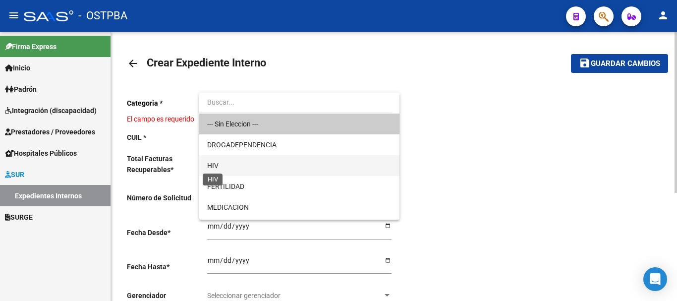
drag, startPoint x: 212, startPoint y: 165, endPoint x: 221, endPoint y: 161, distance: 10.4
click at [214, 165] on span "HIV" at bounding box center [212, 166] width 11 height 8
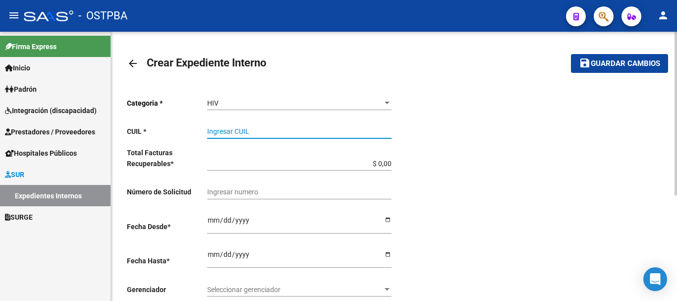
click at [237, 131] on input "Ingresar CUIL" at bounding box center [299, 131] width 184 height 8
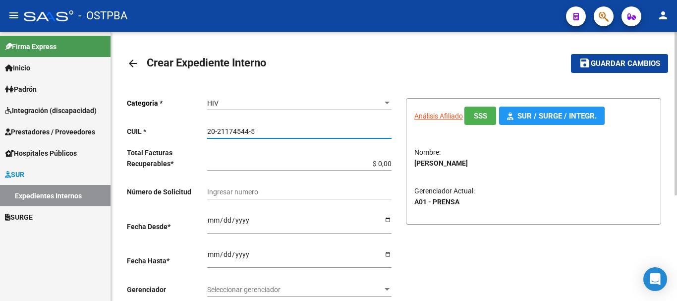
type input "20-21174544-5"
click at [391, 164] on input "$ 0,00" at bounding box center [299, 164] width 184 height 8
type input "$ 0,01"
click at [384, 219] on input "Ingresar desde" at bounding box center [299, 223] width 184 height 15
type input "[DATE]"
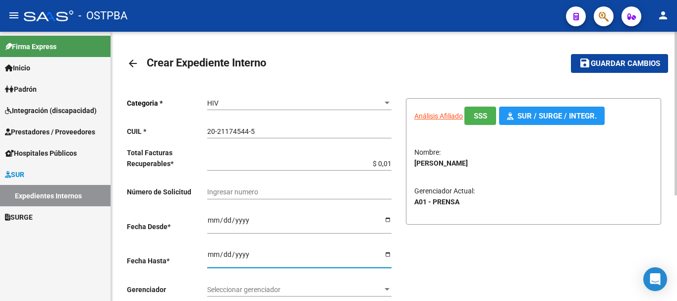
click at [386, 253] on input "Ingresar hasta" at bounding box center [299, 257] width 184 height 15
type input "2025-10-31"
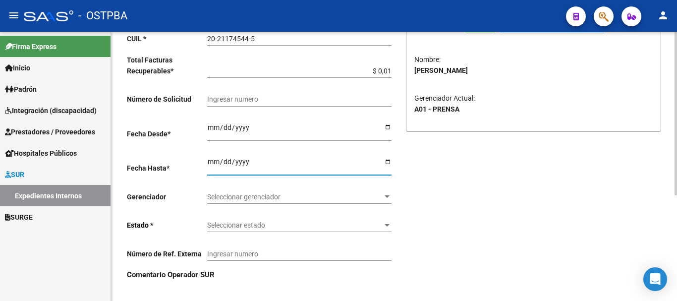
scroll to position [99, 0]
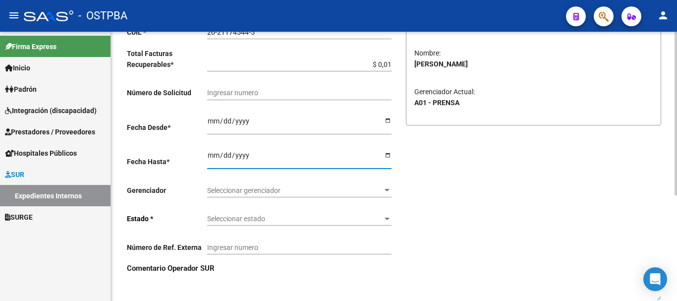
click at [385, 189] on div at bounding box center [386, 190] width 5 height 2
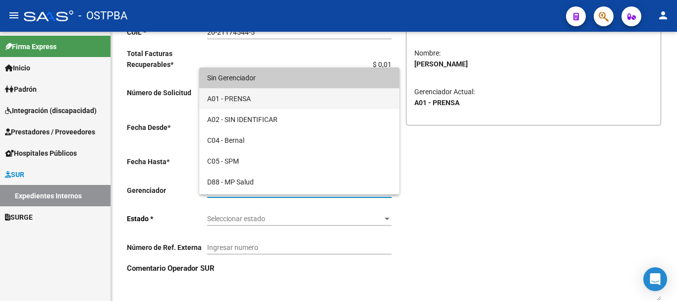
click at [238, 101] on span "A01 - PRENSA" at bounding box center [299, 98] width 184 height 21
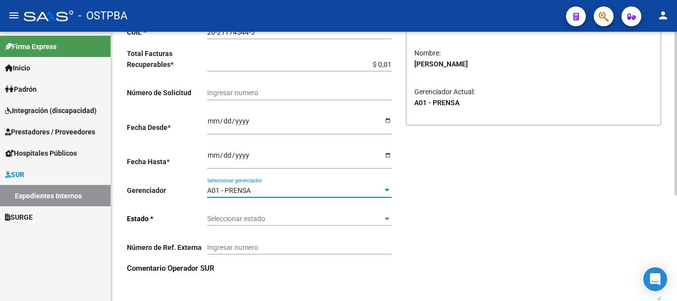
click at [387, 218] on div at bounding box center [386, 219] width 5 height 2
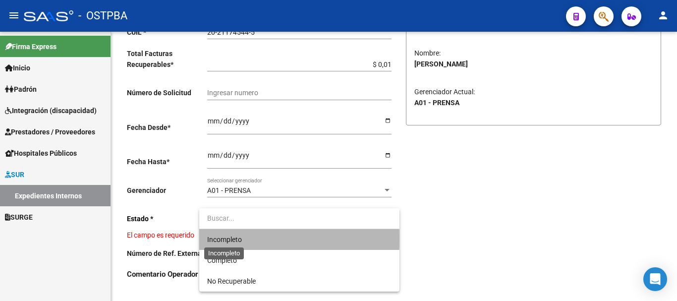
click at [241, 238] on span "Incompleto" at bounding box center [224, 239] width 35 height 8
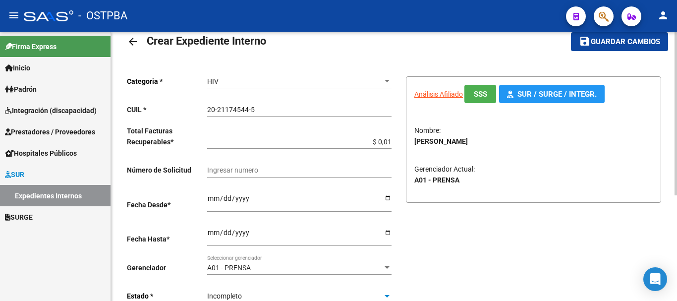
scroll to position [0, 0]
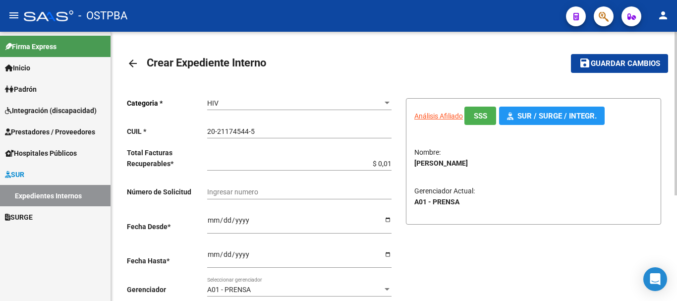
drag, startPoint x: 623, startPoint y: 65, endPoint x: 613, endPoint y: 68, distance: 10.8
click at [623, 65] on span "Guardar cambios" at bounding box center [625, 63] width 69 height 9
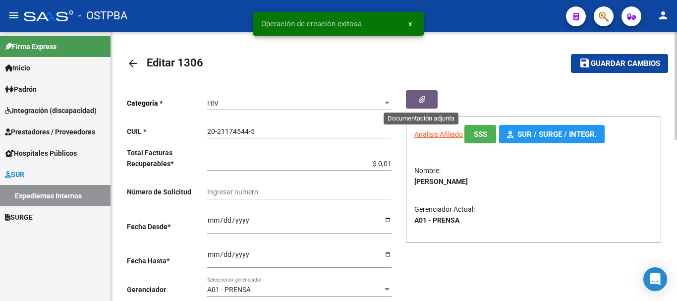
click at [423, 99] on icon "button" at bounding box center [422, 99] width 6 height 7
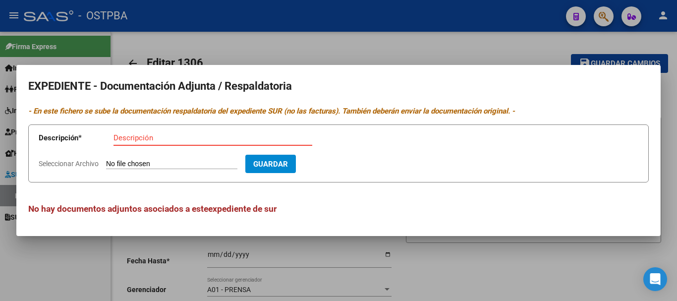
click at [139, 136] on input "Descripción" at bounding box center [212, 137] width 199 height 9
type input "Receta M-CEGO"
click at [140, 166] on input "Seleccionar Archivo" at bounding box center [171, 164] width 131 height 9
type input "C:\fakepath\Receta M-CEGO_20251006_0001.pdf"
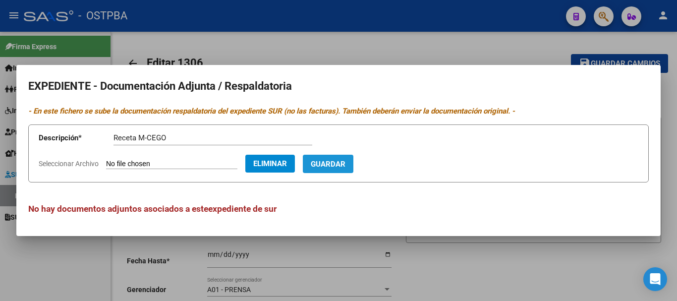
click at [345, 160] on span "Guardar" at bounding box center [328, 164] width 35 height 9
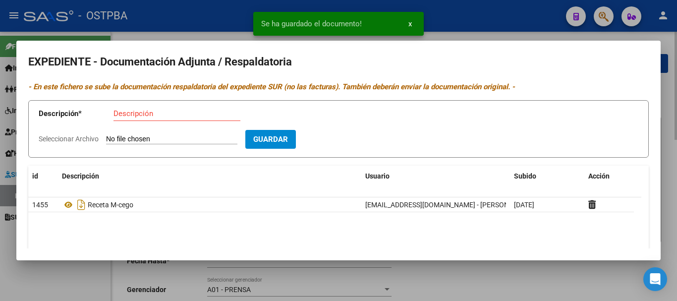
drag, startPoint x: 491, startPoint y: 281, endPoint x: 562, endPoint y: 169, distance: 132.6
click at [491, 279] on div at bounding box center [338, 150] width 677 height 301
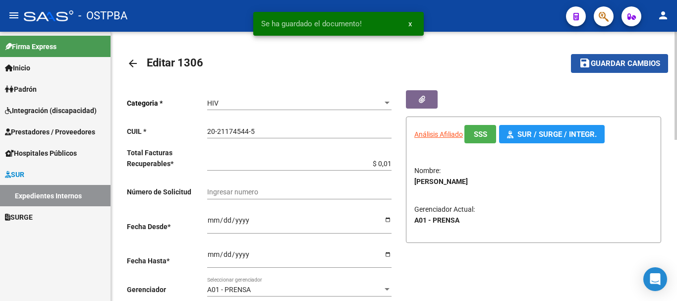
click at [602, 65] on span "Guardar cambios" at bounding box center [625, 63] width 69 height 9
click at [133, 62] on mat-icon "arrow_back" at bounding box center [133, 63] width 12 height 12
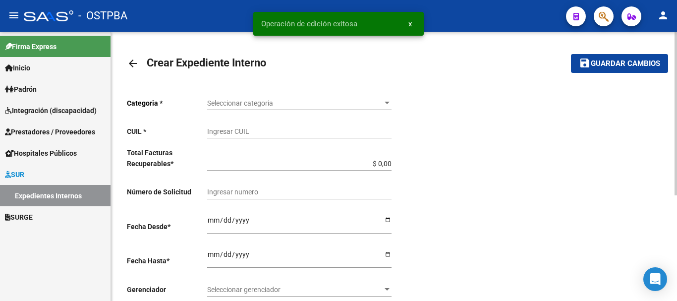
click at [133, 62] on mat-icon "arrow_back" at bounding box center [133, 63] width 12 height 12
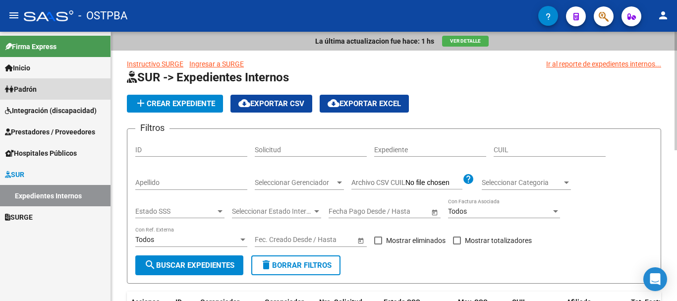
click at [30, 87] on span "Padrón" at bounding box center [21, 89] width 32 height 11
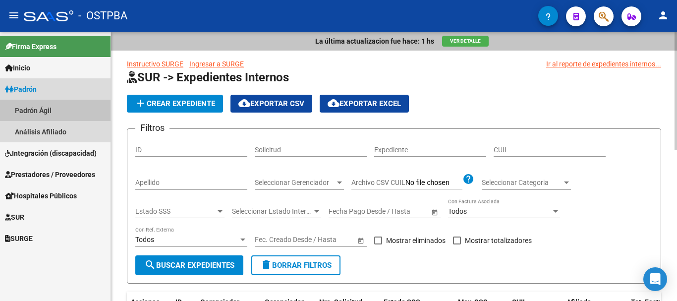
click at [28, 109] on link "Padrón Ágil" at bounding box center [55, 110] width 110 height 21
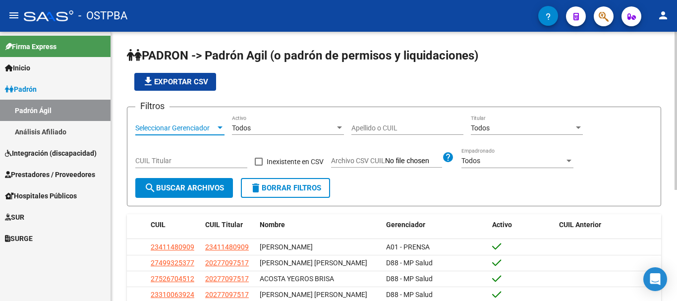
click at [219, 128] on div at bounding box center [220, 127] width 5 height 2
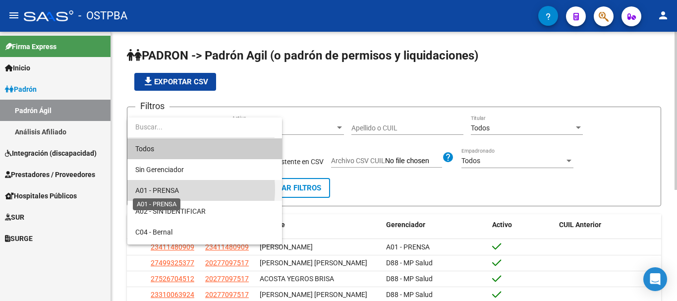
drag, startPoint x: 172, startPoint y: 189, endPoint x: 261, endPoint y: 154, distance: 95.1
click at [172, 188] on span "A01 - PRENSA" at bounding box center [157, 190] width 44 height 8
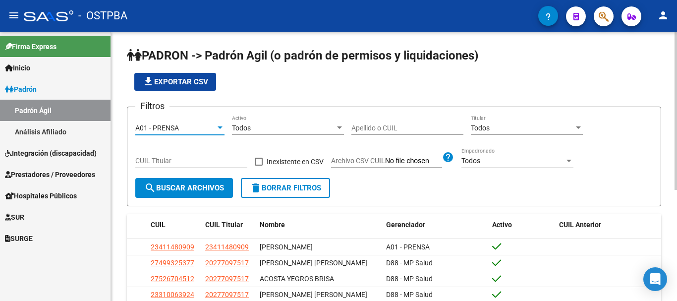
click at [359, 124] on input "Apellido o CUIL" at bounding box center [407, 128] width 112 height 8
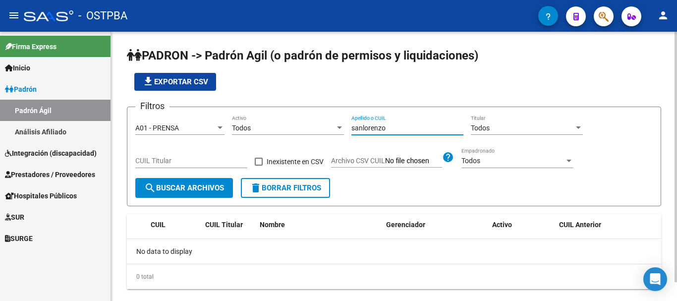
click at [363, 125] on input "sanlorenzo" at bounding box center [407, 128] width 112 height 8
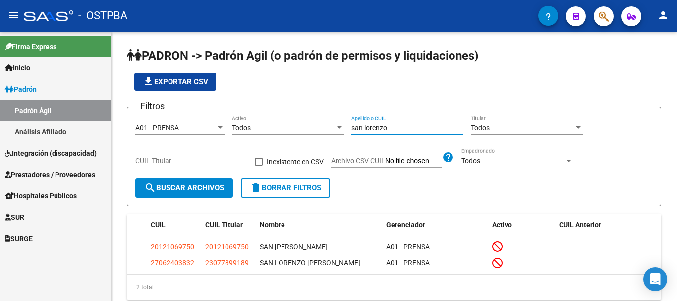
type input "san lorenzo"
